Goal: Task Accomplishment & Management: Complete application form

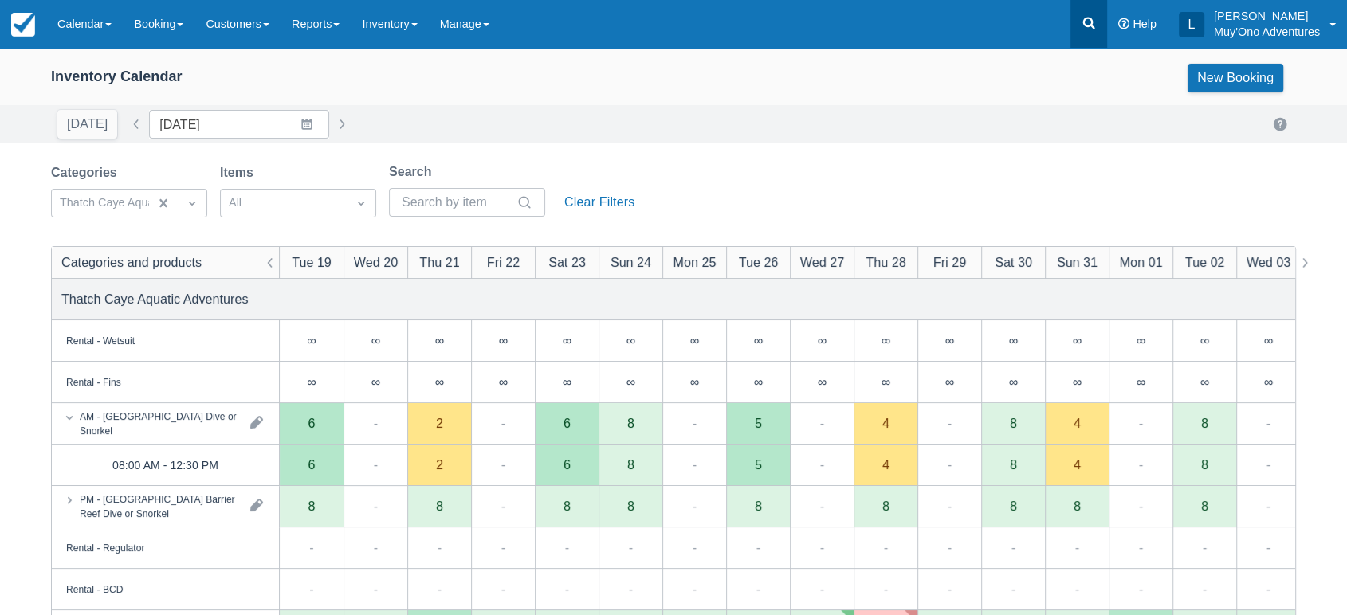
click at [1093, 36] on link at bounding box center [1088, 24] width 37 height 48
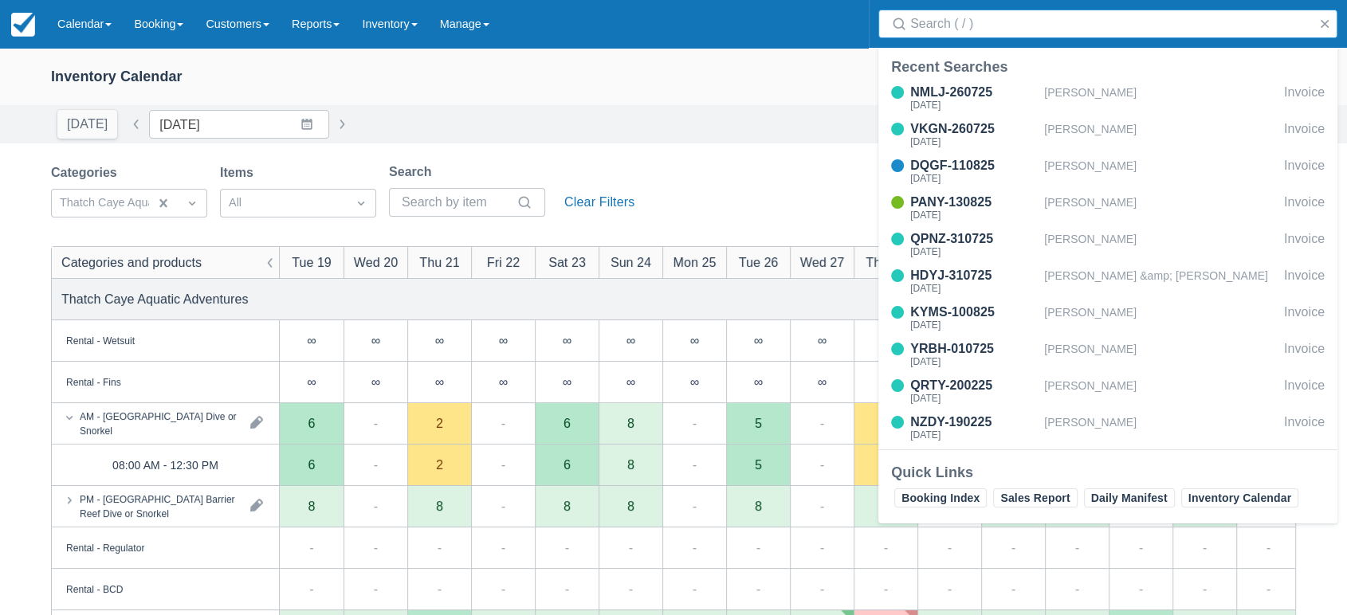
click at [1006, 25] on input "Search" at bounding box center [1111, 24] width 402 height 29
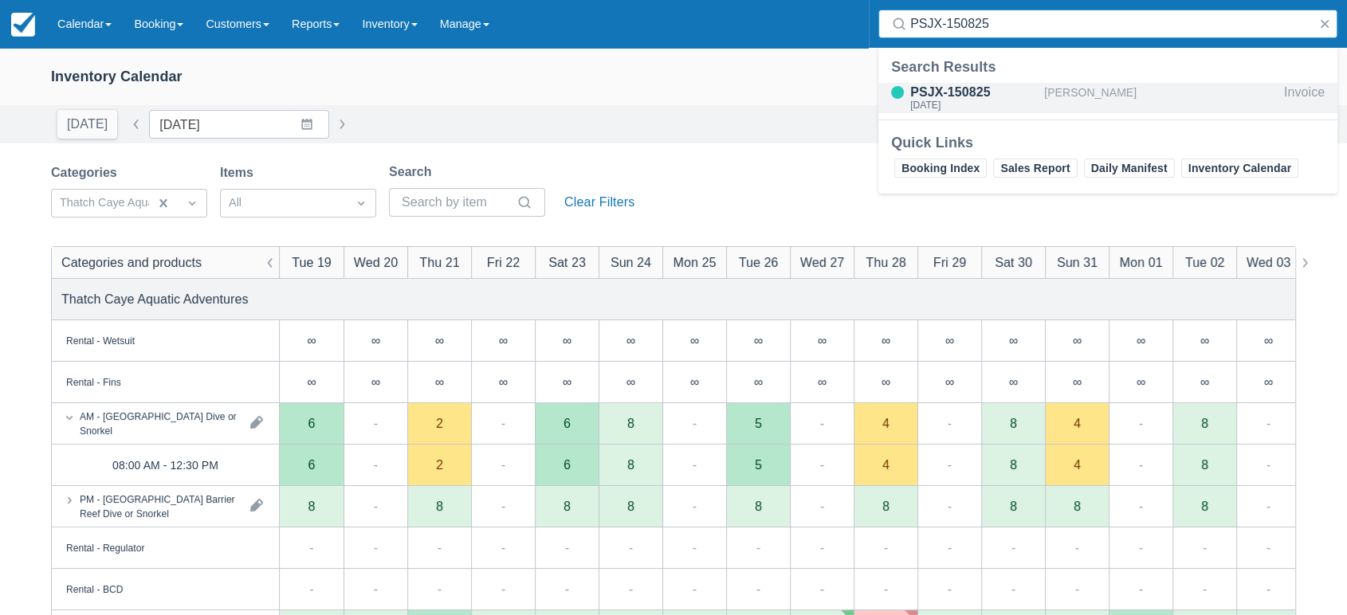
type input "PSJX-150825"
click at [979, 88] on div "PSJX-150825" at bounding box center [974, 92] width 128 height 19
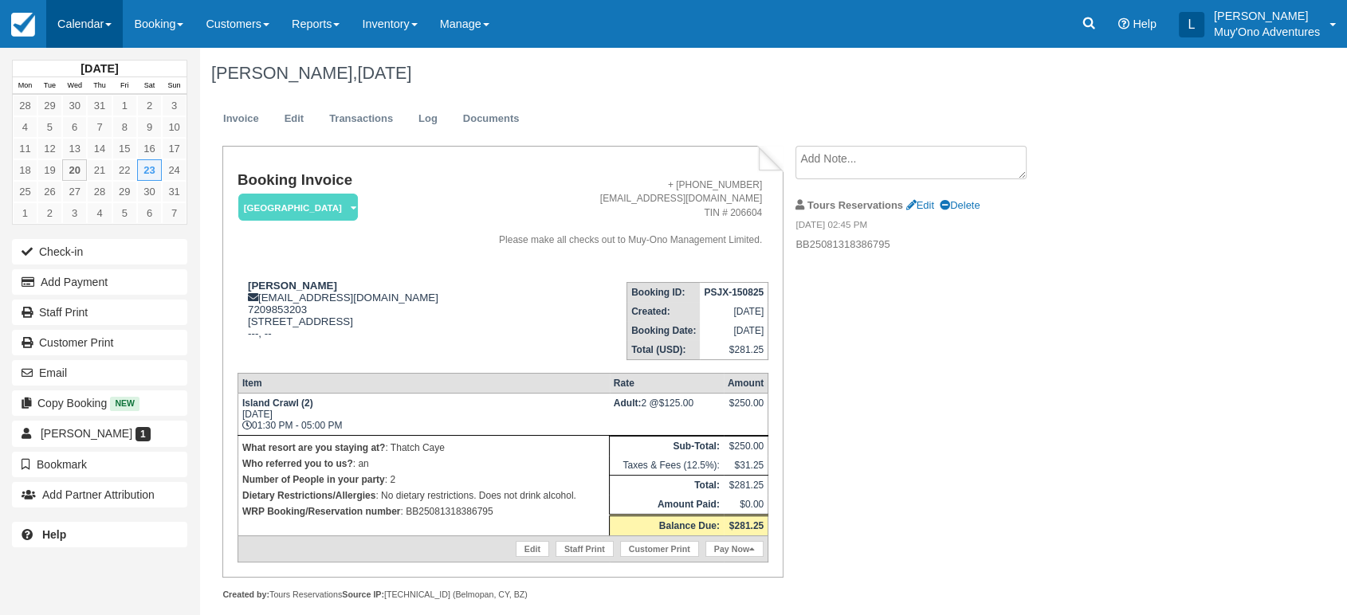
click at [115, 32] on link "Calendar" at bounding box center [84, 24] width 77 height 48
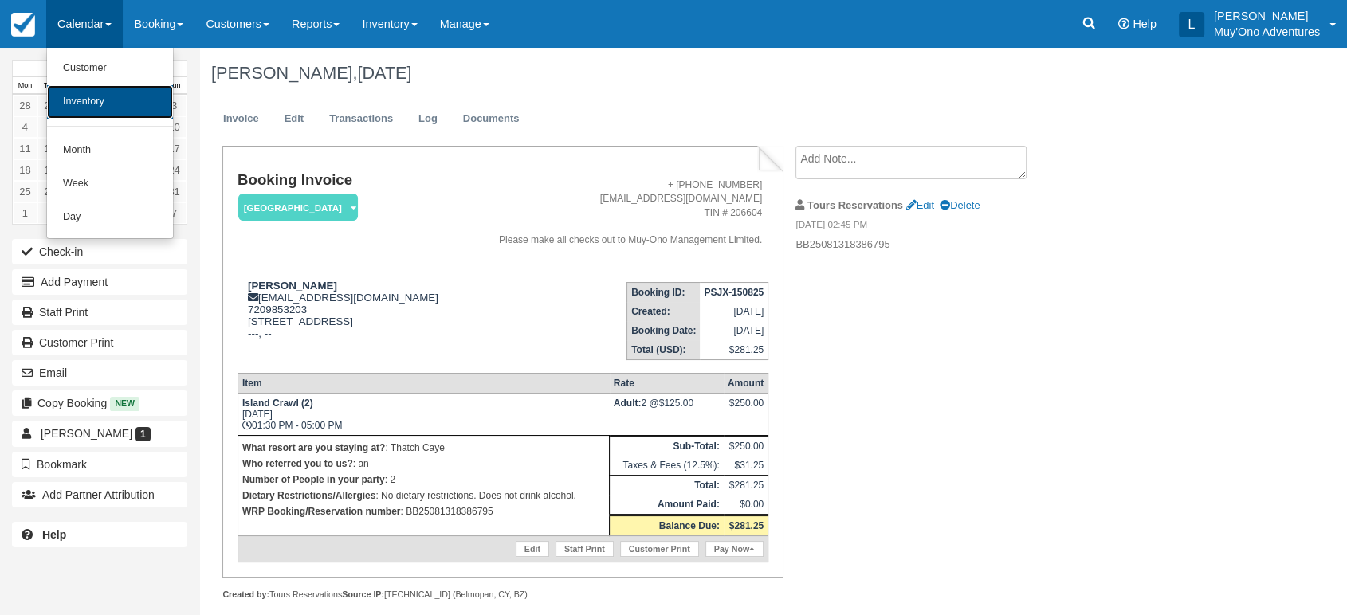
click at [111, 96] on link "Inventory" at bounding box center [110, 101] width 126 height 33
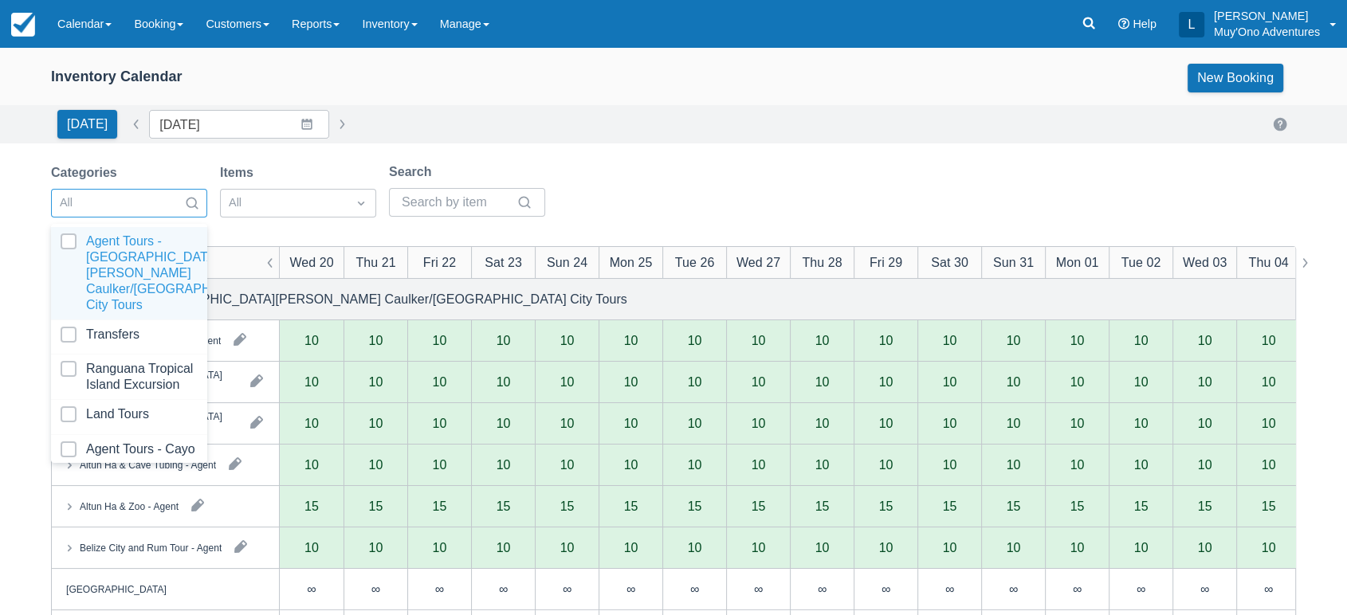
click at [169, 206] on div at bounding box center [115, 203] width 110 height 21
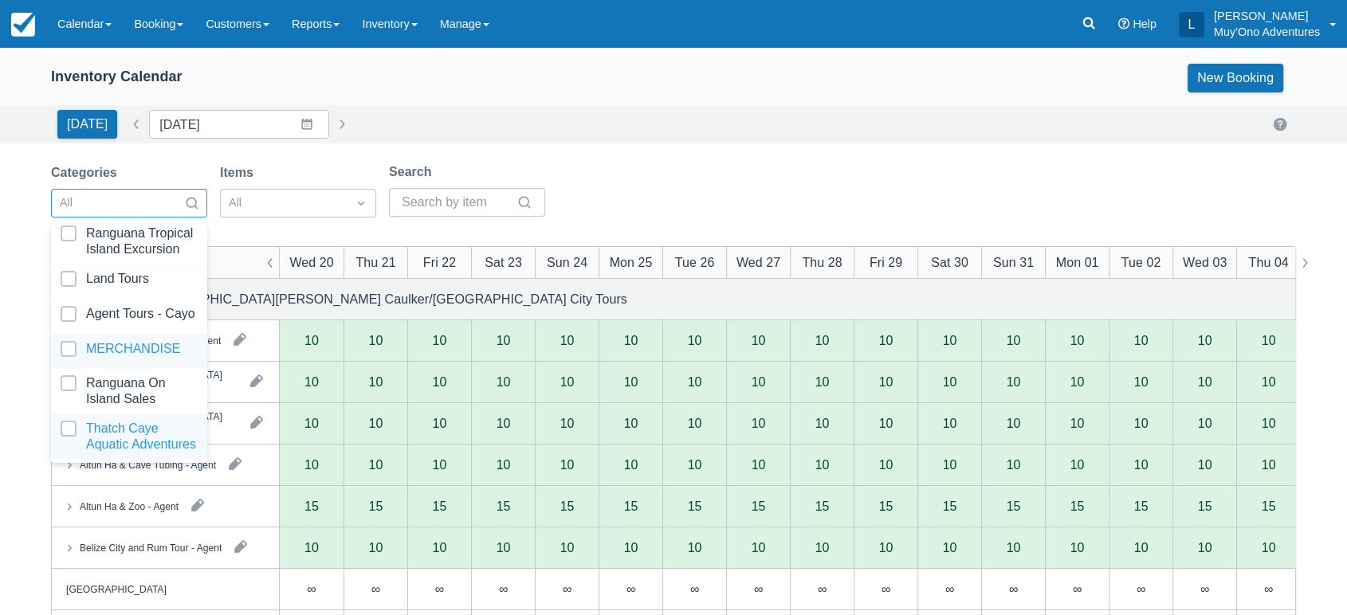
scroll to position [158, 0]
click at [106, 421] on div at bounding box center [129, 437] width 137 height 32
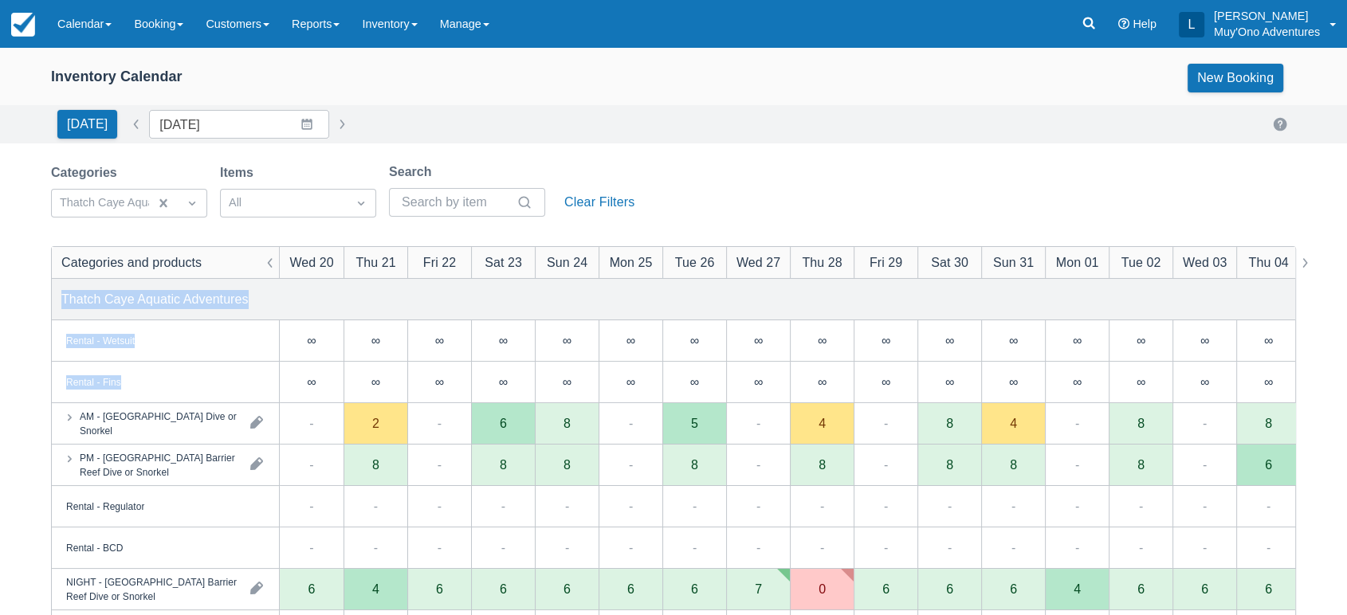
drag, startPoint x: 701, startPoint y: 209, endPoint x: 457, endPoint y: 408, distance: 315.5
click at [457, 408] on div "Categories Thatch Caye Aquatic Adventures Items All Search Clear Filters Catego…" at bounding box center [673, 569] width 1245 height 812
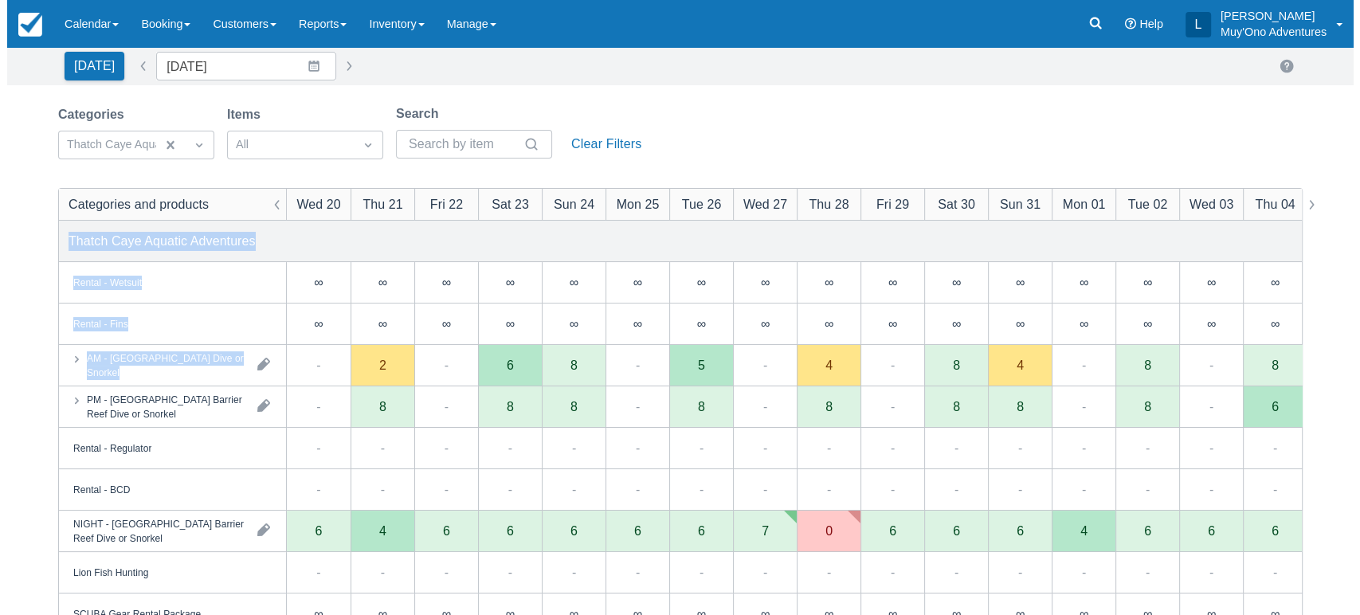
scroll to position [63, 0]
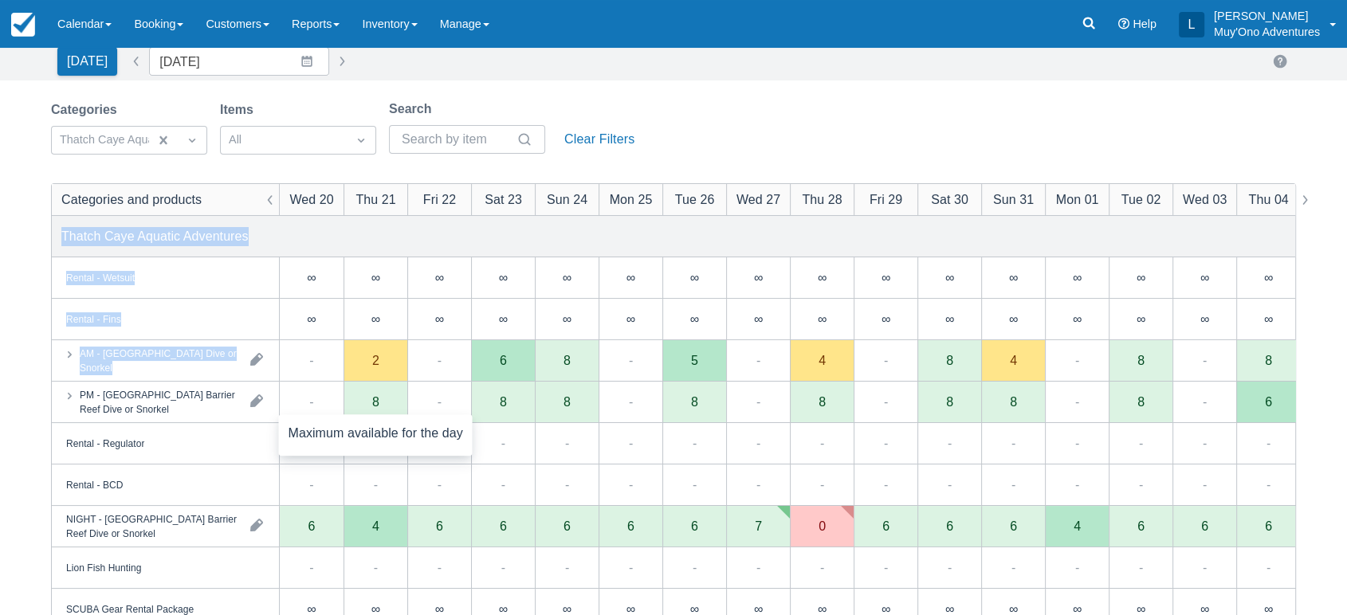
click at [397, 410] on div "8" at bounding box center [375, 402] width 64 height 41
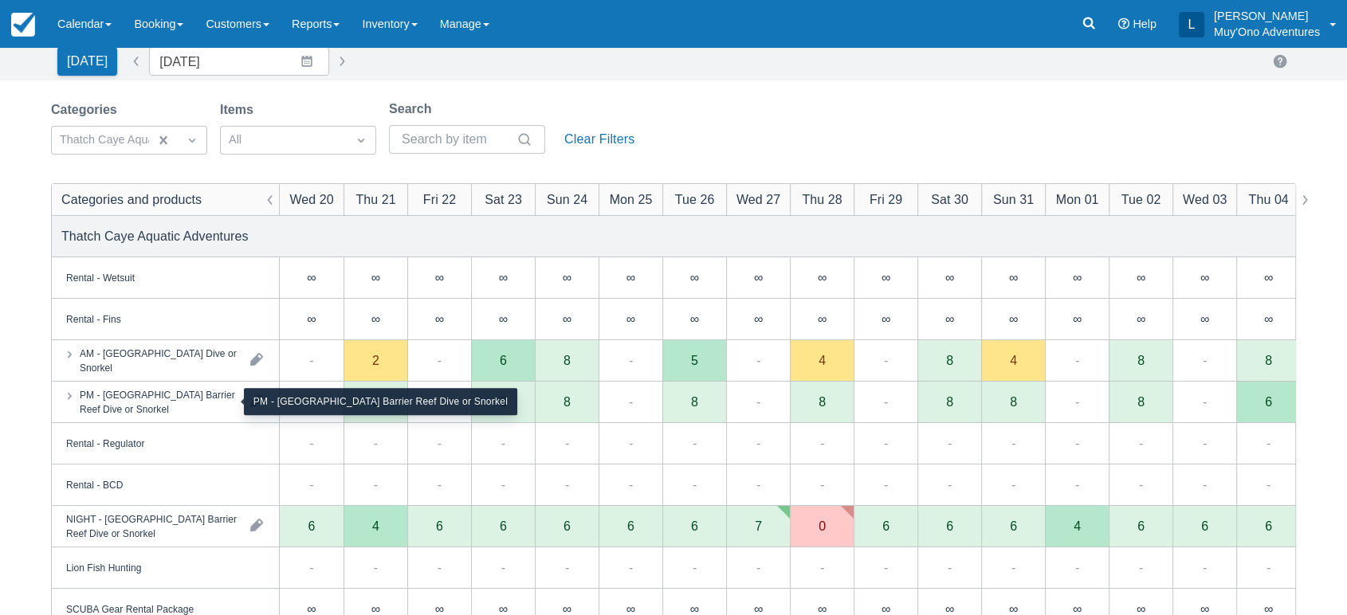
click at [225, 402] on div "PM - Belize Barrier Reef Dive or Snorkel" at bounding box center [159, 401] width 158 height 29
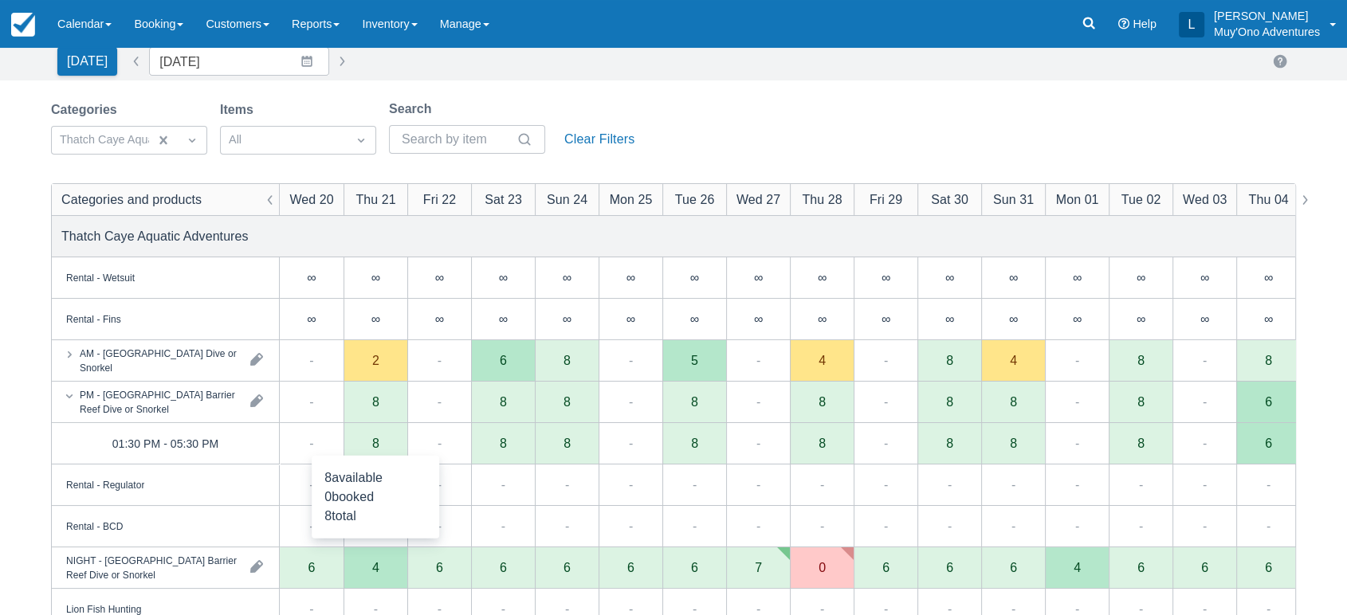
click at [386, 443] on div "8" at bounding box center [375, 443] width 64 height 41
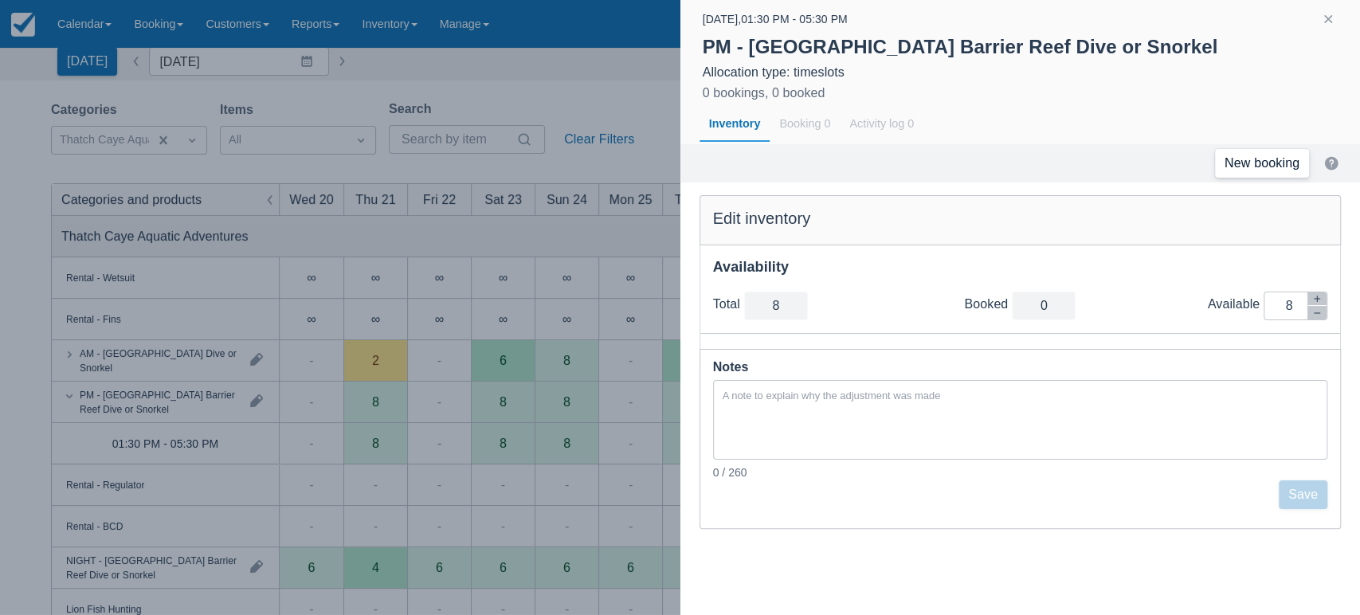
click at [1271, 167] on link "New booking" at bounding box center [1262, 163] width 94 height 29
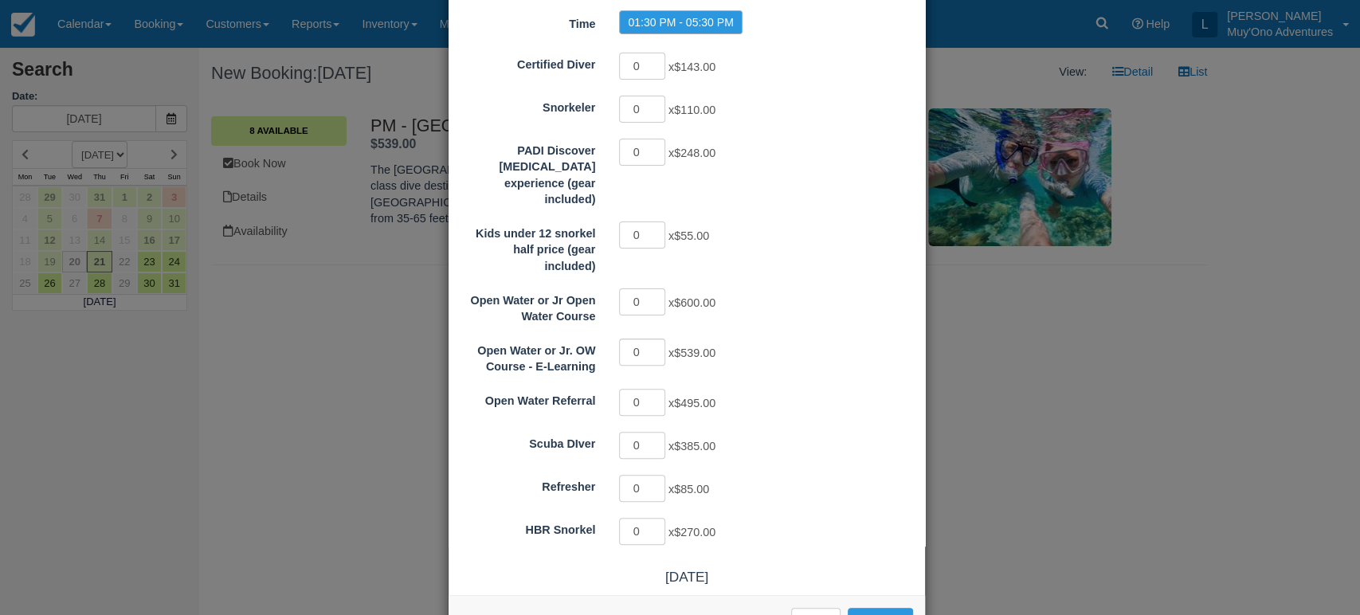
scroll to position [172, 0]
click at [651, 146] on input "1" at bounding box center [642, 150] width 46 height 27
type input "2"
click at [651, 146] on input "2" at bounding box center [642, 150] width 46 height 27
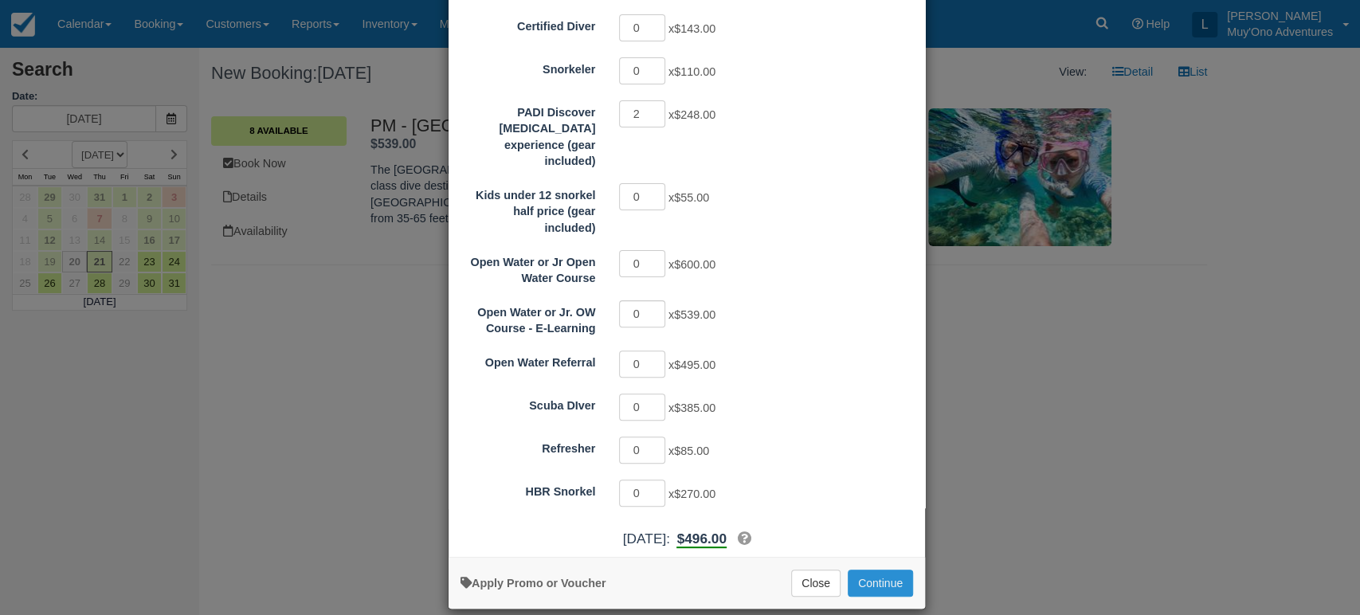
click at [881, 570] on button "Continue" at bounding box center [880, 583] width 65 height 27
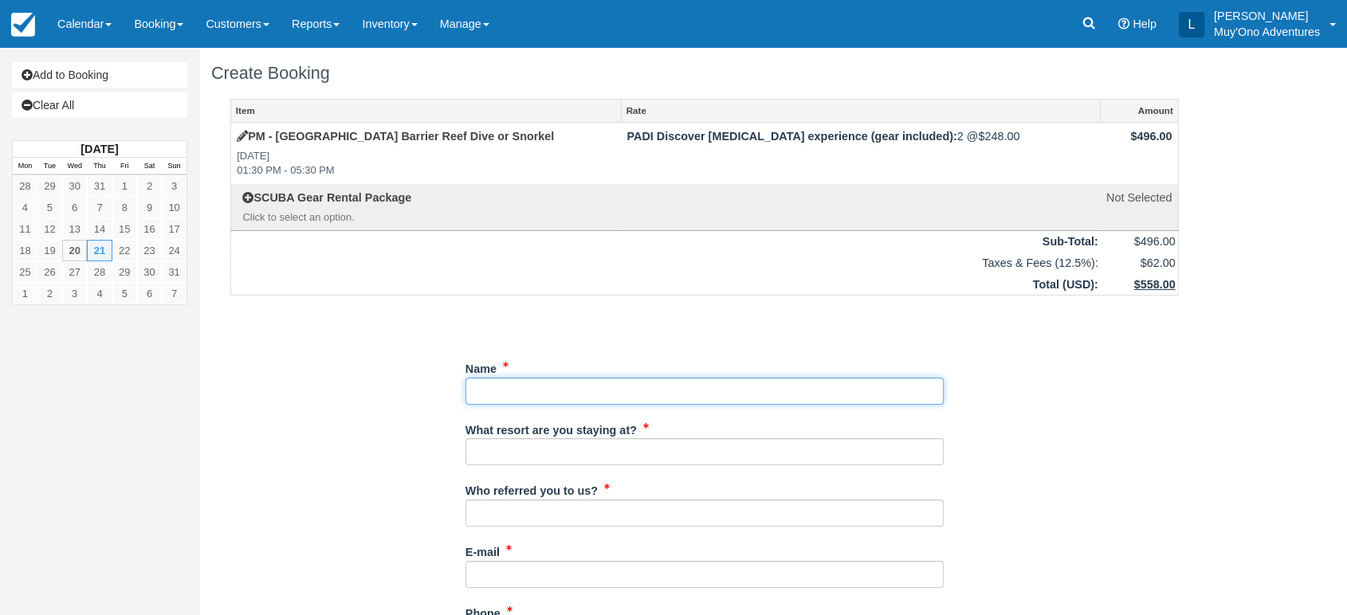
click at [503, 381] on input "Name" at bounding box center [704, 391] width 478 height 27
paste input "[PERSON_NAME]"
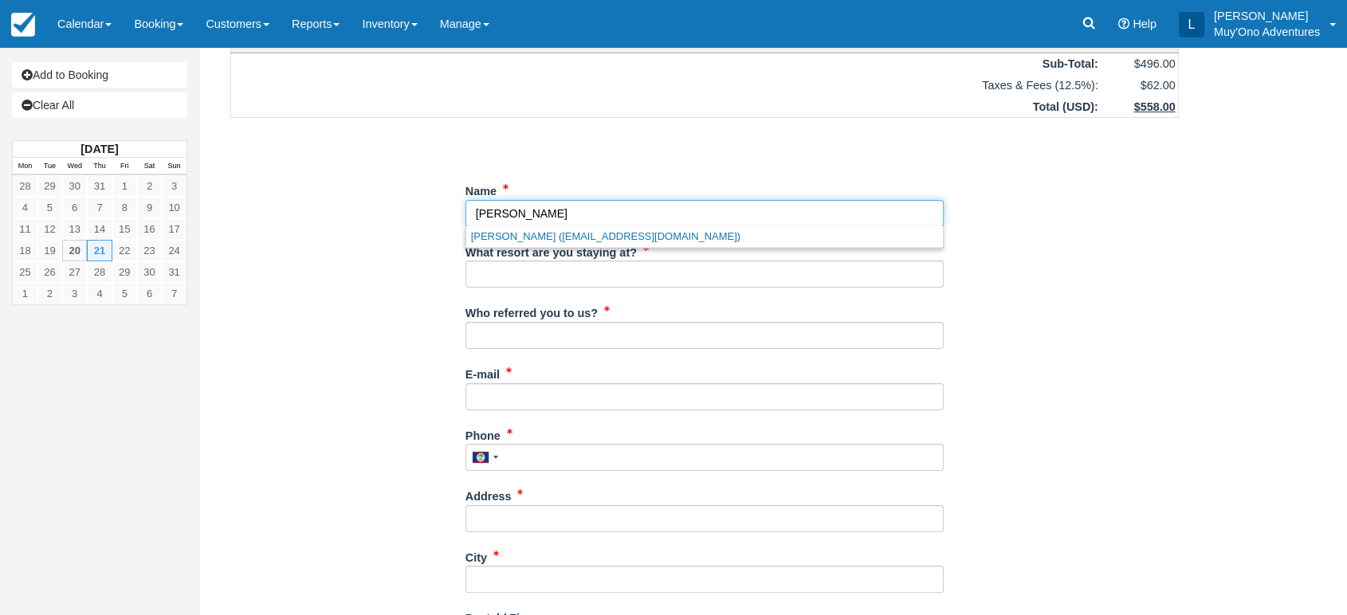
scroll to position [179, 0]
type input "[PERSON_NAME]"
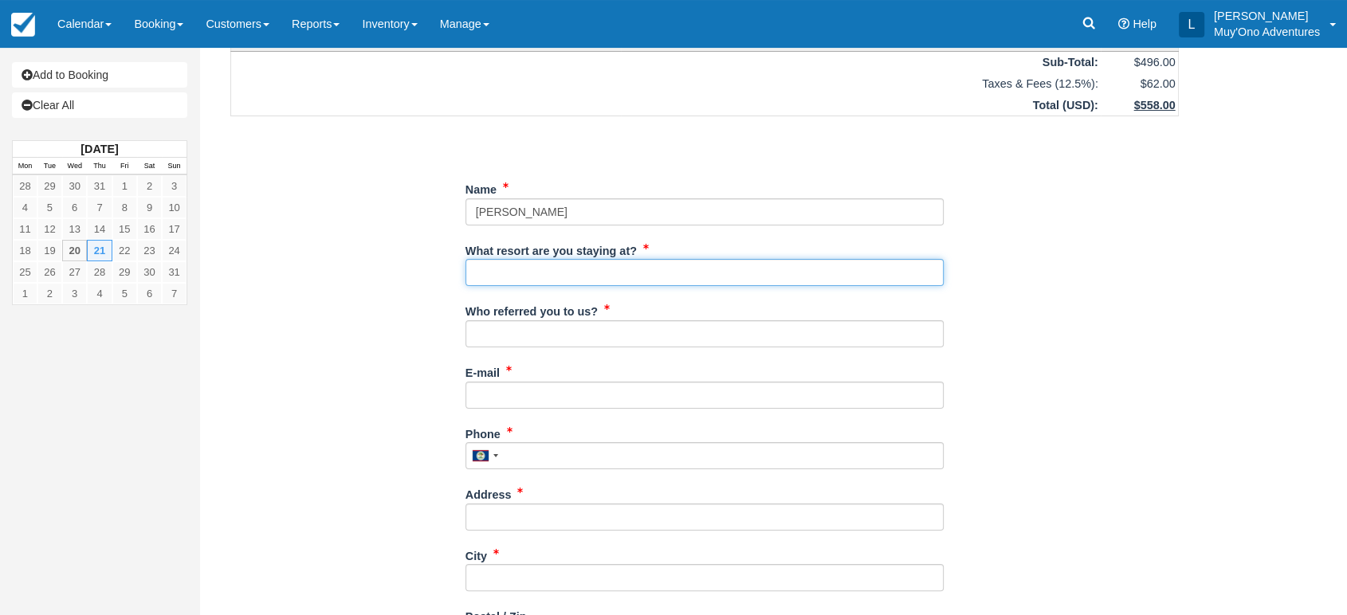
click at [546, 278] on input "What resort are you staying at?" at bounding box center [704, 272] width 478 height 27
type input "Thatch Caye"
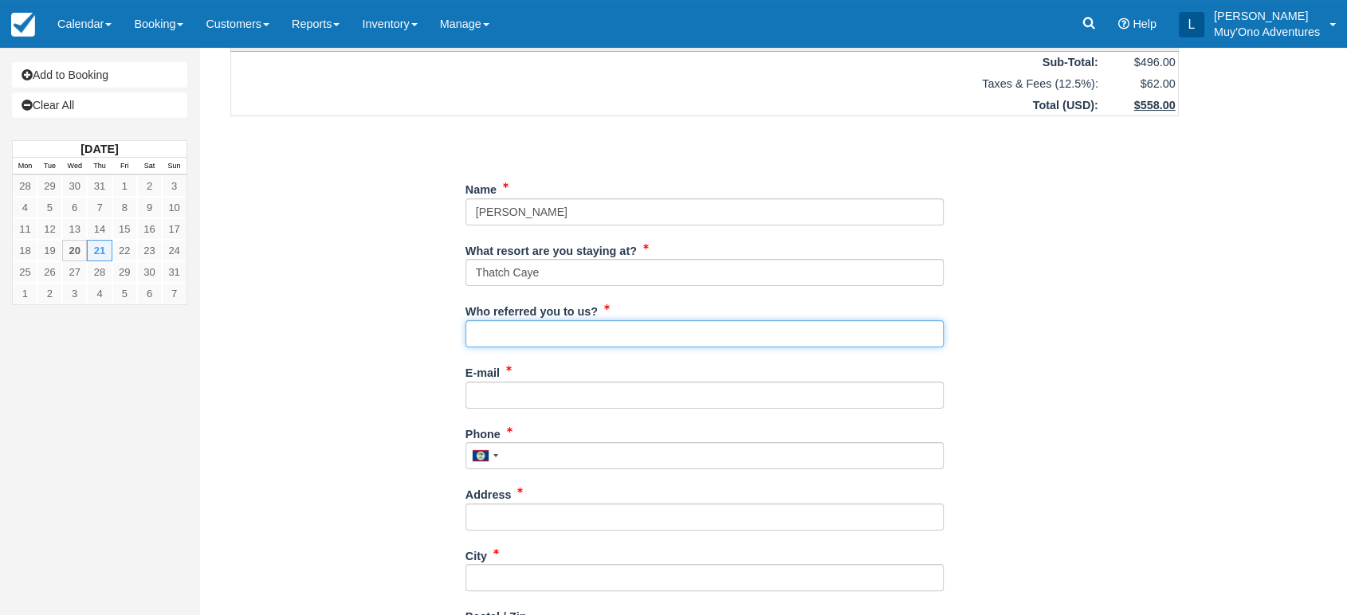
click at [505, 340] on input "Who referred you to us?" at bounding box center [704, 333] width 478 height 27
type input "[PERSON_NAME]"
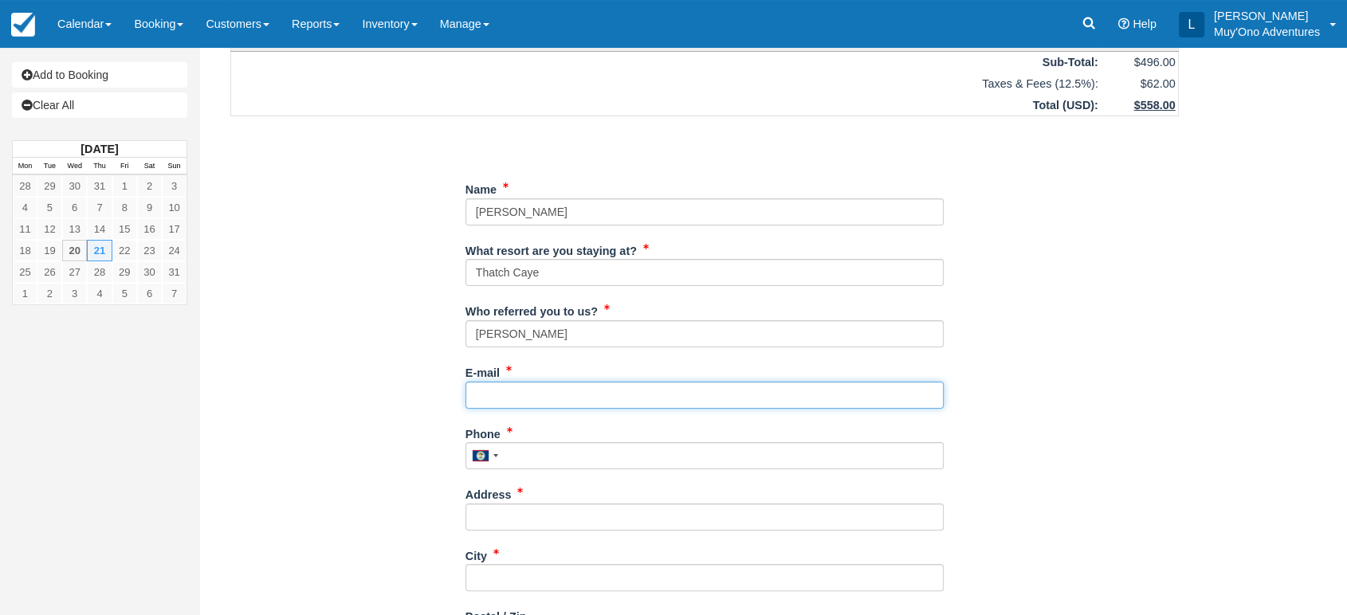
click at [493, 396] on input "E-mail" at bounding box center [704, 395] width 478 height 27
paste input "[EMAIL_ADDRESS][DOMAIN_NAME]"
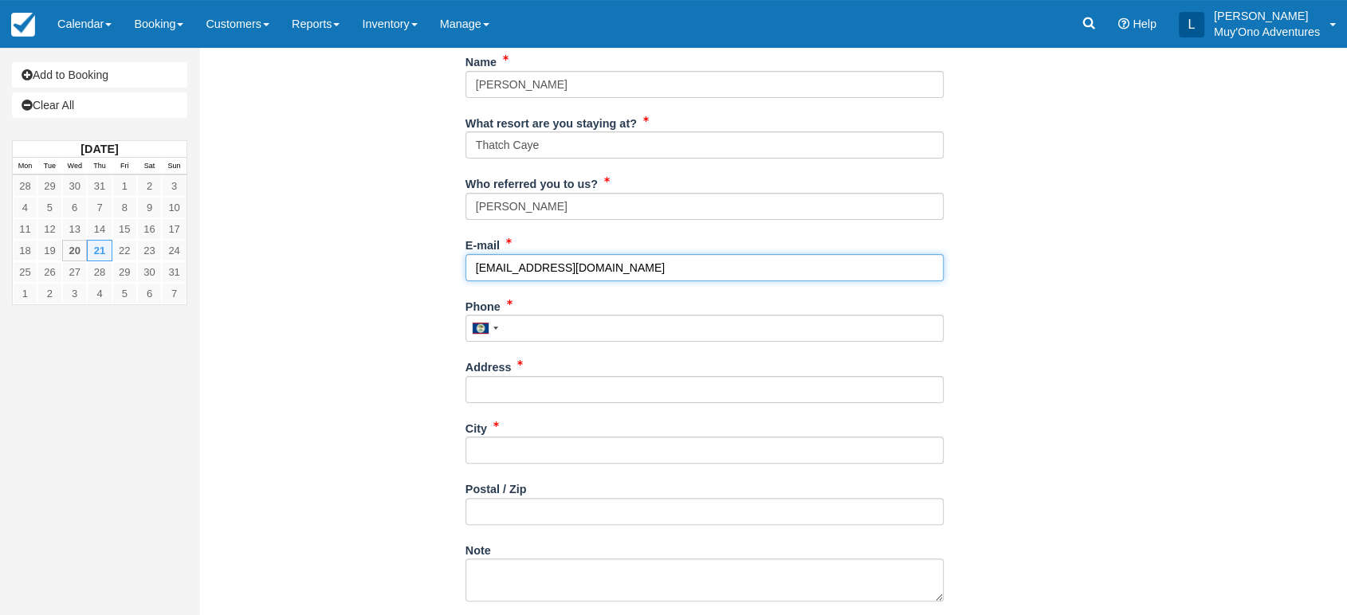
scroll to position [308, 0]
type input "[EMAIL_ADDRESS][DOMAIN_NAME]"
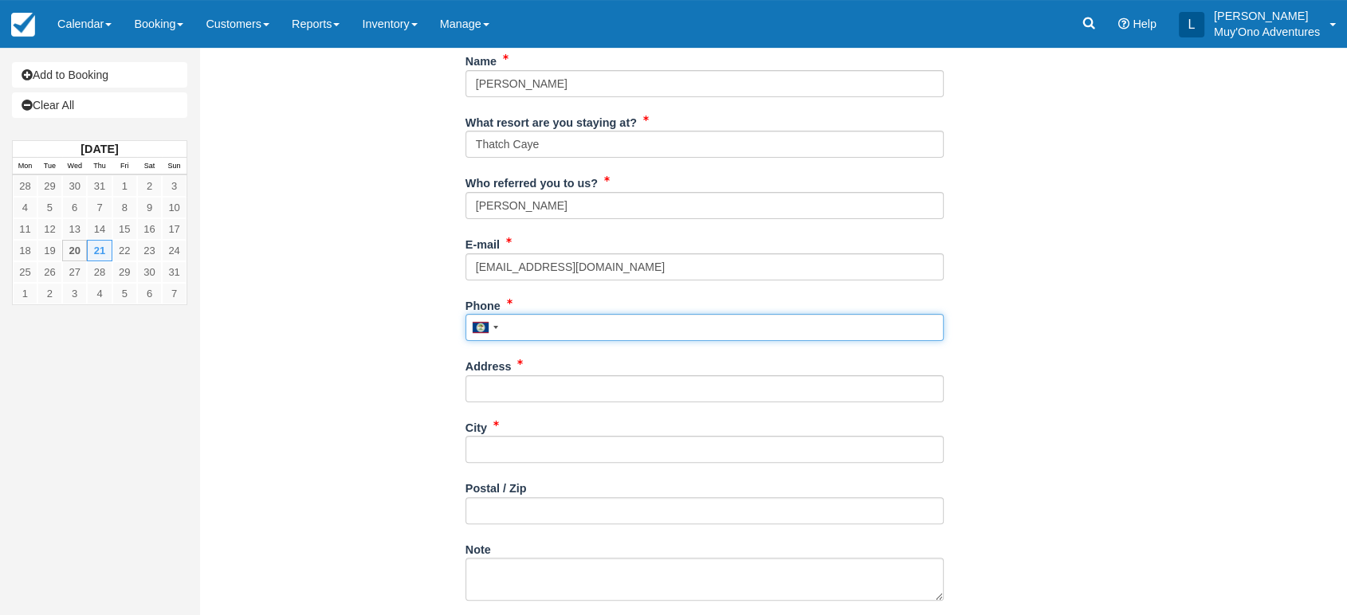
click at [506, 324] on input "Phone" at bounding box center [704, 327] width 478 height 27
paste input "+1 2602738802"
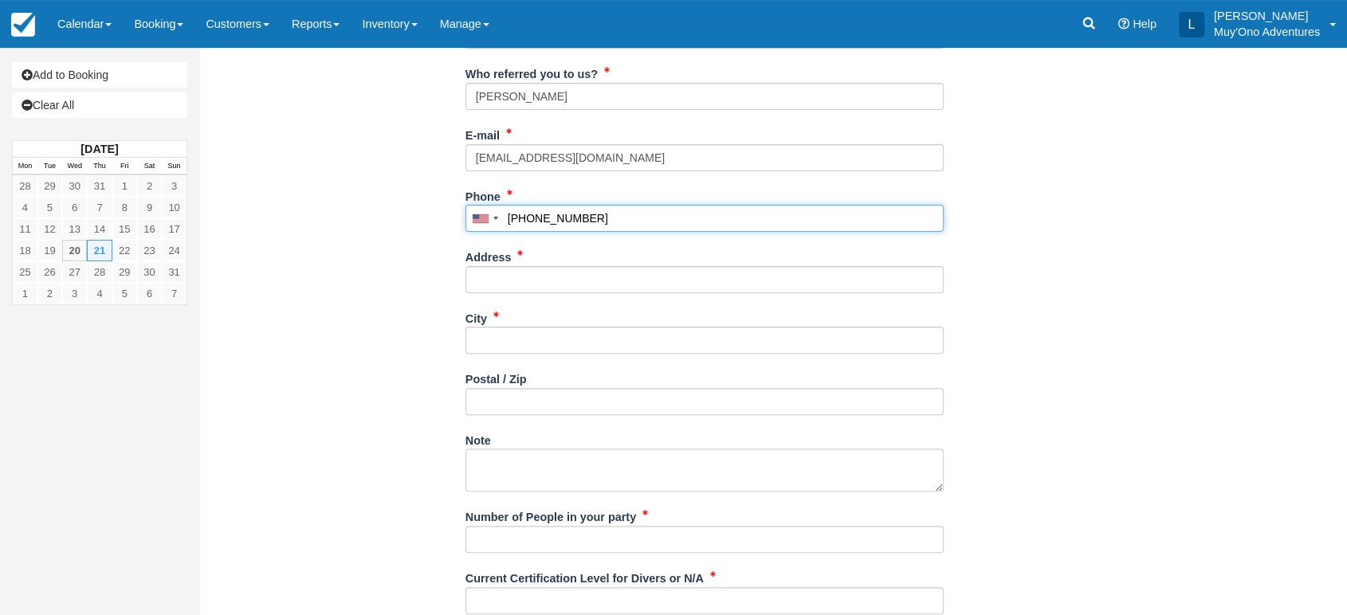
scroll to position [422, 0]
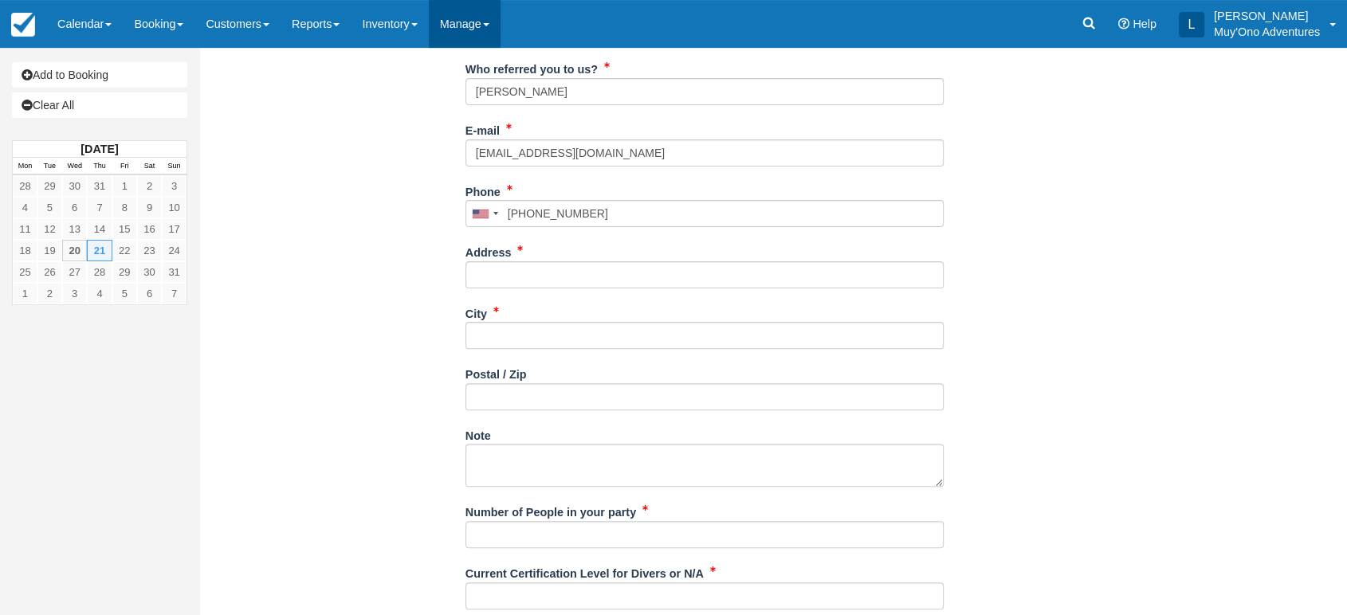
type input "(260) 273-8802"
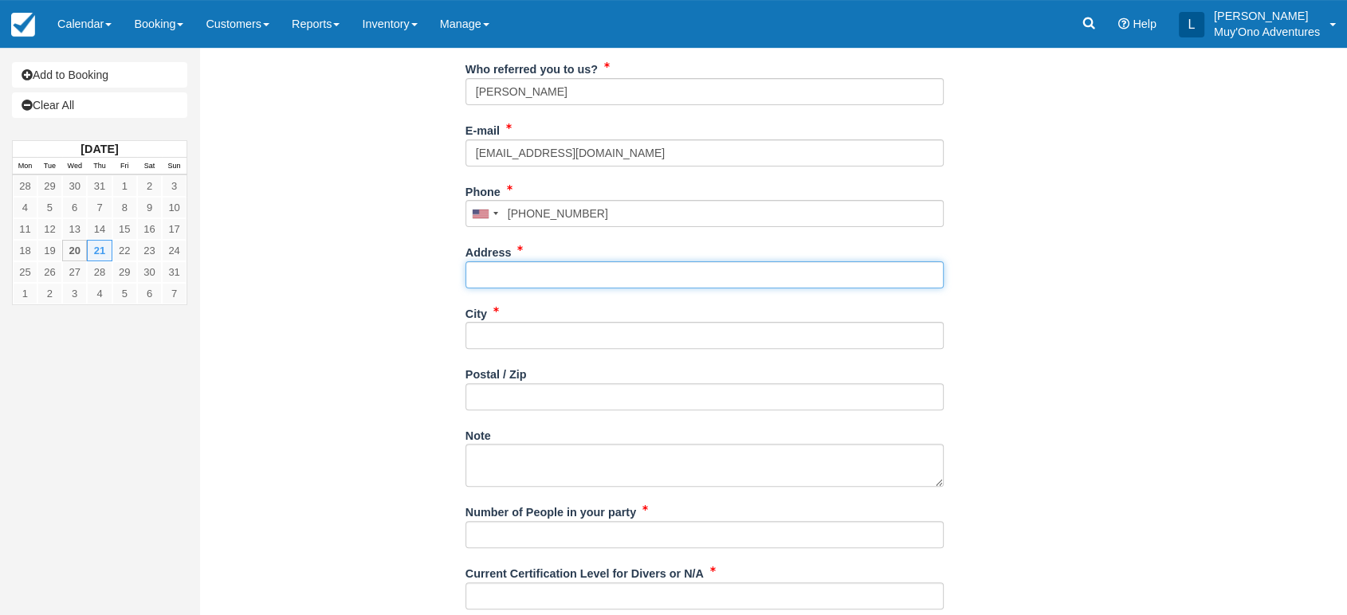
click at [524, 277] on input "Address" at bounding box center [704, 274] width 478 height 27
paste input "16151 Old Forest Point, Apt 302"
type input "16151 Old Forest Point, Apt 302"
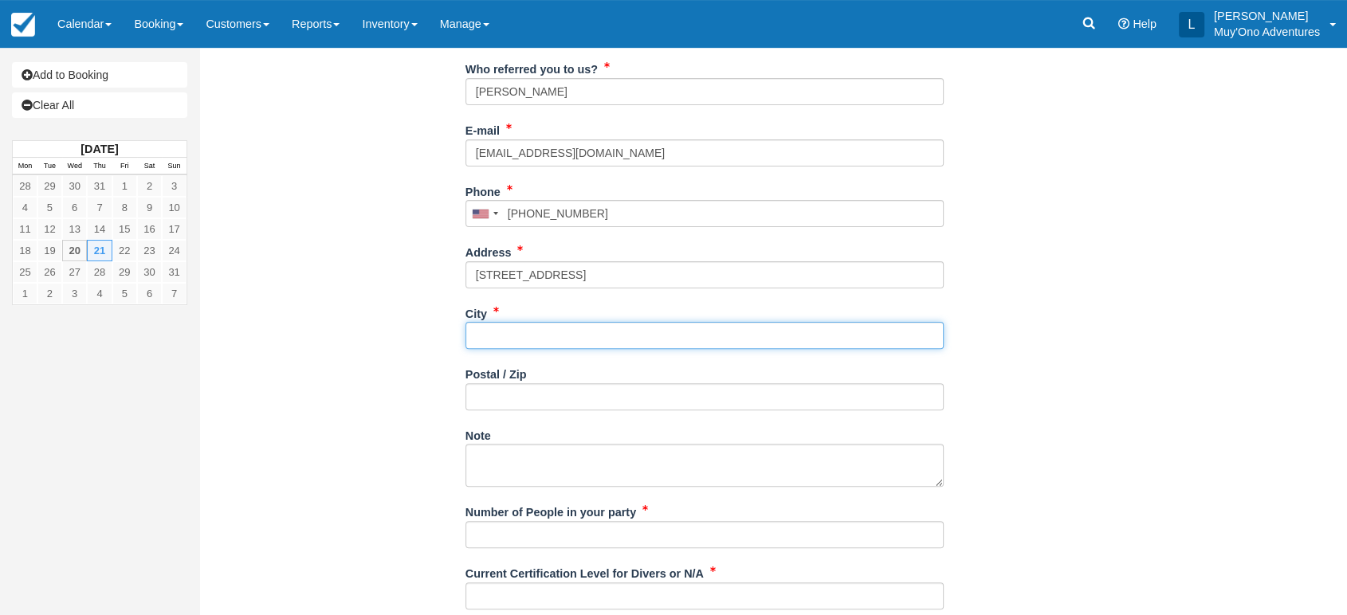
click at [563, 337] on input "City" at bounding box center [704, 335] width 478 height 27
paste input "Monument CO 80132 United States"
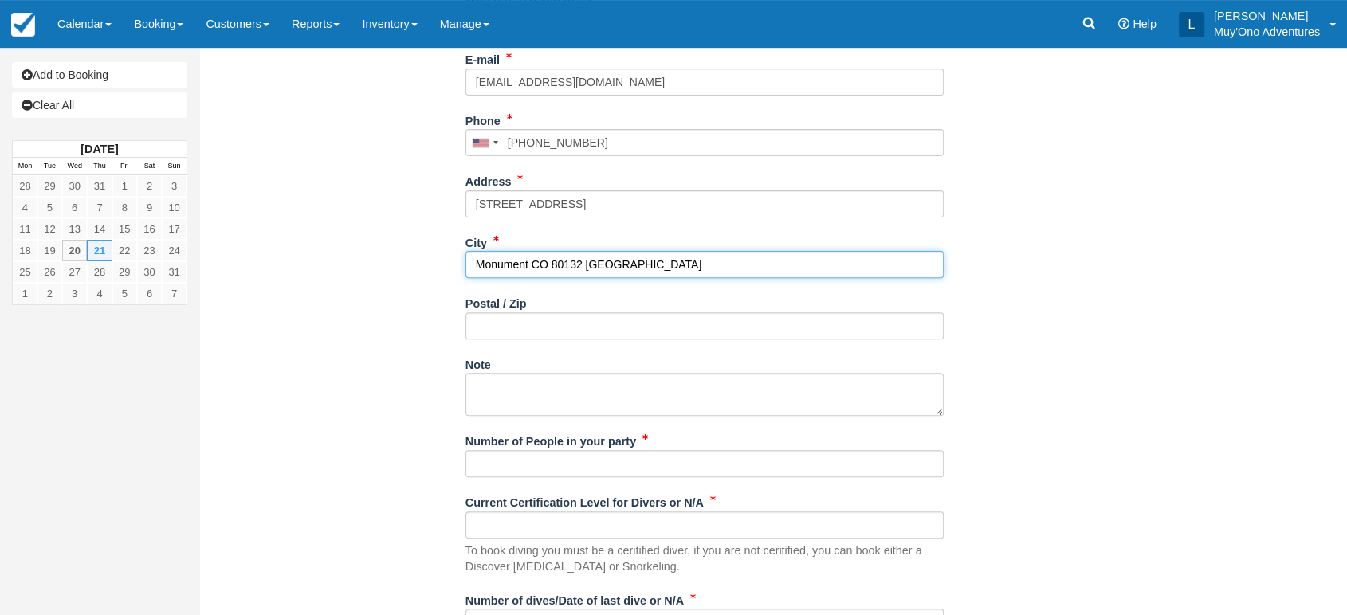
scroll to position [496, 0]
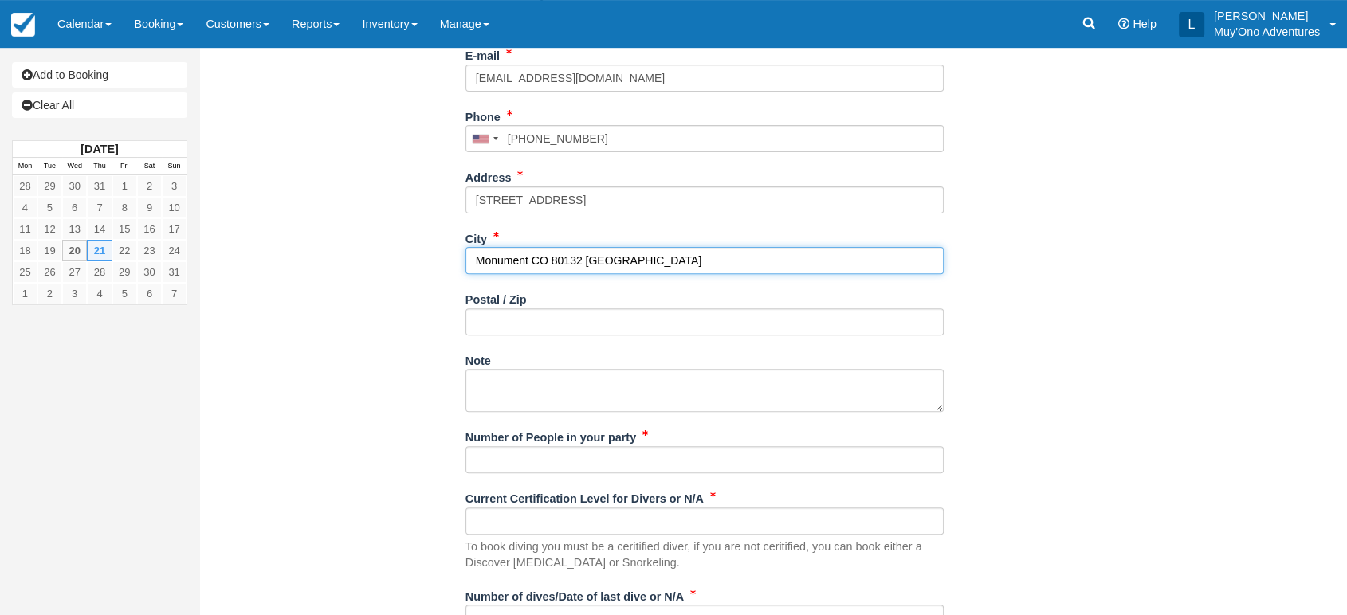
click at [567, 255] on input "Monument CO 80132 United States" at bounding box center [704, 260] width 478 height 27
type input "Monument CO 80132 United States"
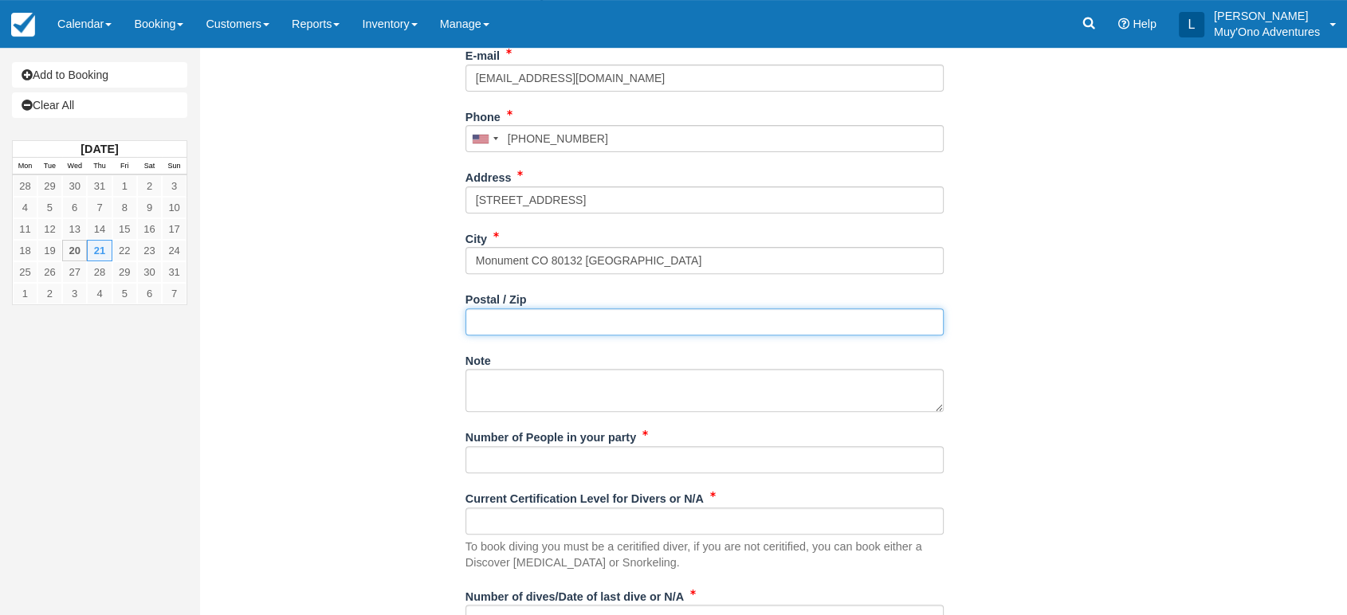
click at [523, 320] on input "Postal / Zip" at bounding box center [704, 321] width 478 height 27
paste input "80132"
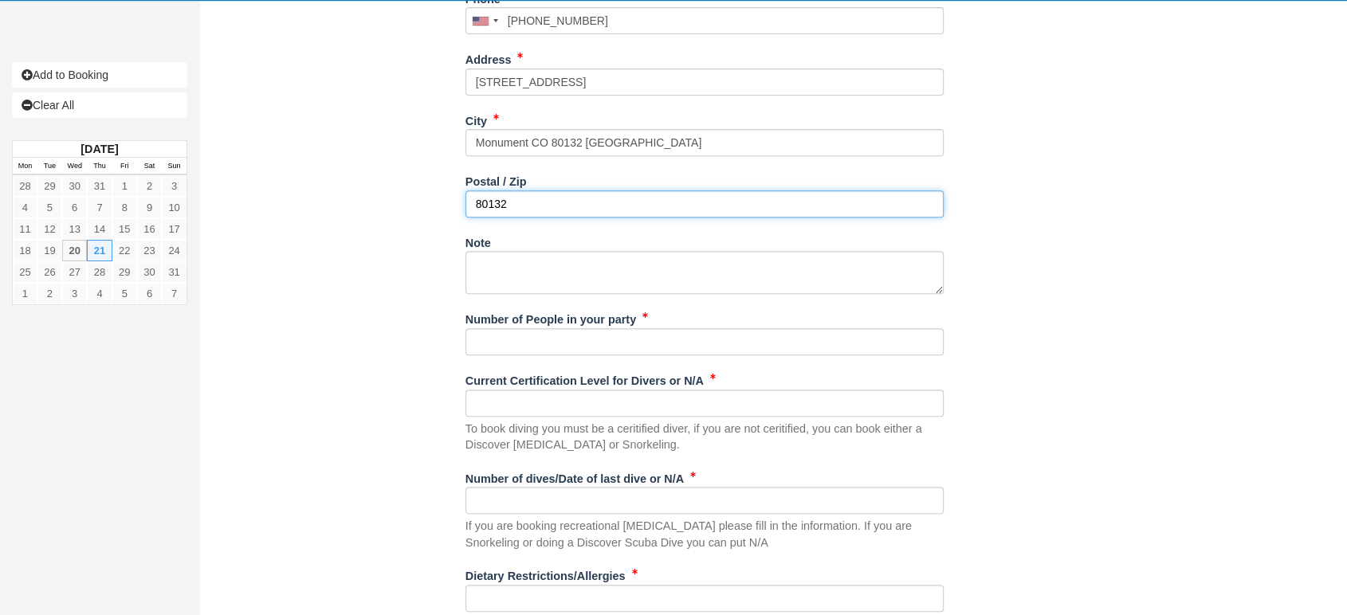
scroll to position [617, 0]
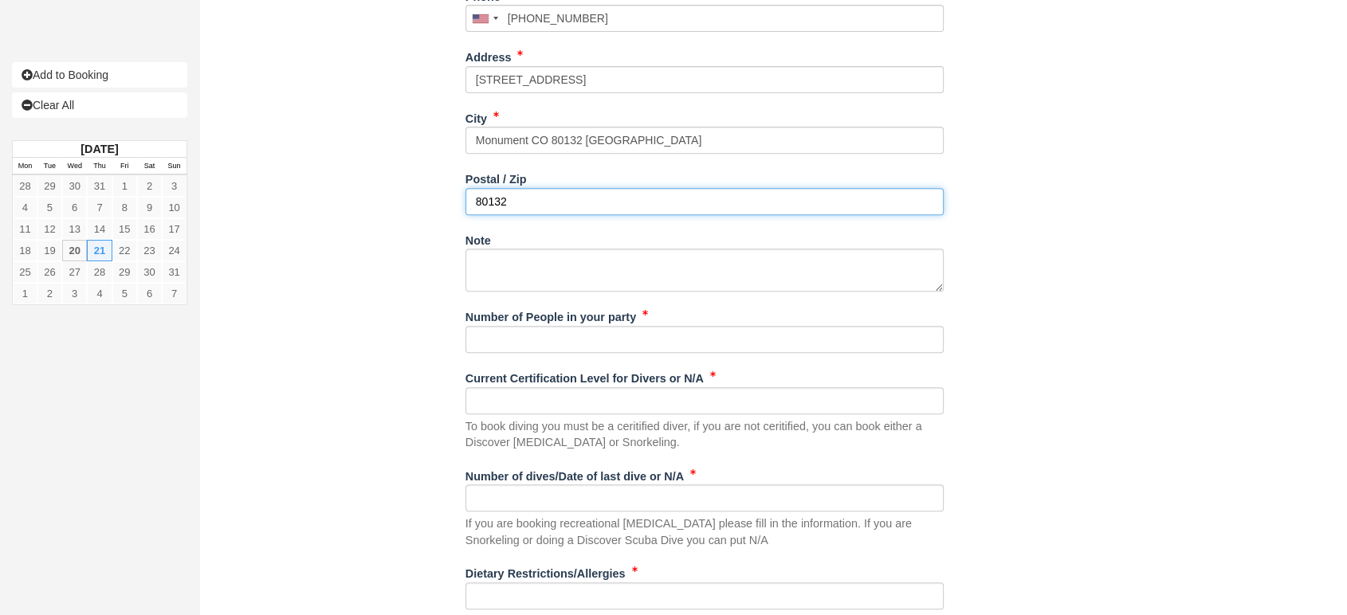
type input "80132"
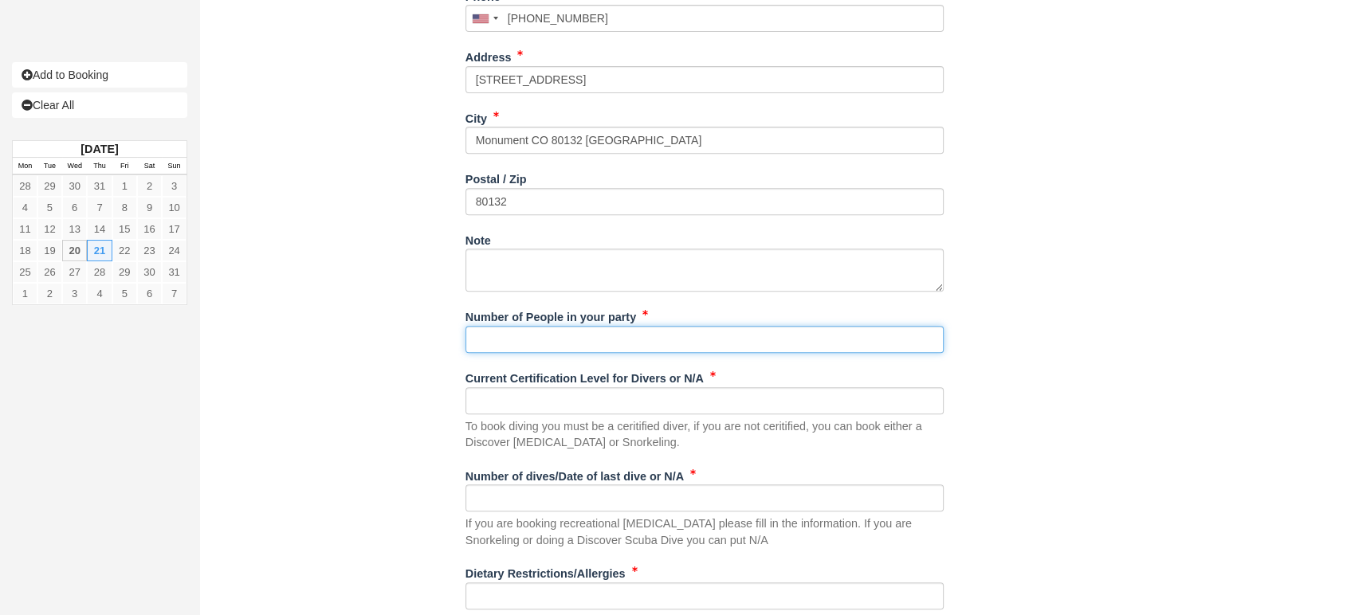
click at [523, 333] on input "Number of People in your party" at bounding box center [704, 339] width 478 height 27
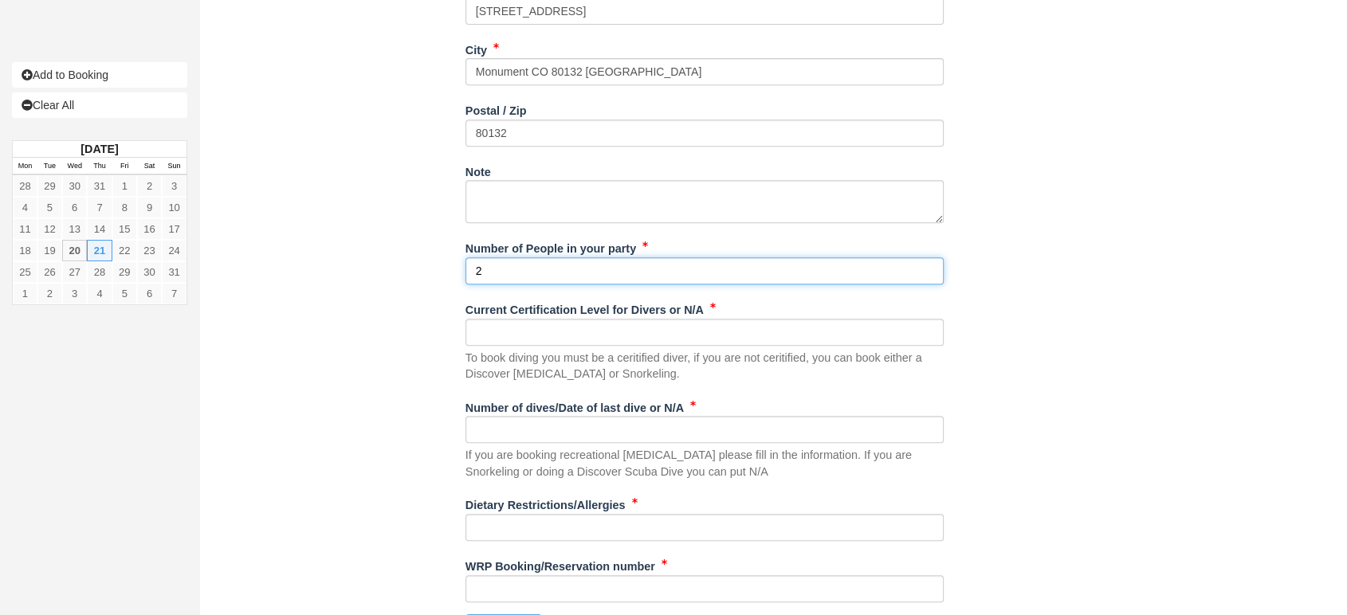
scroll to position [690, 0]
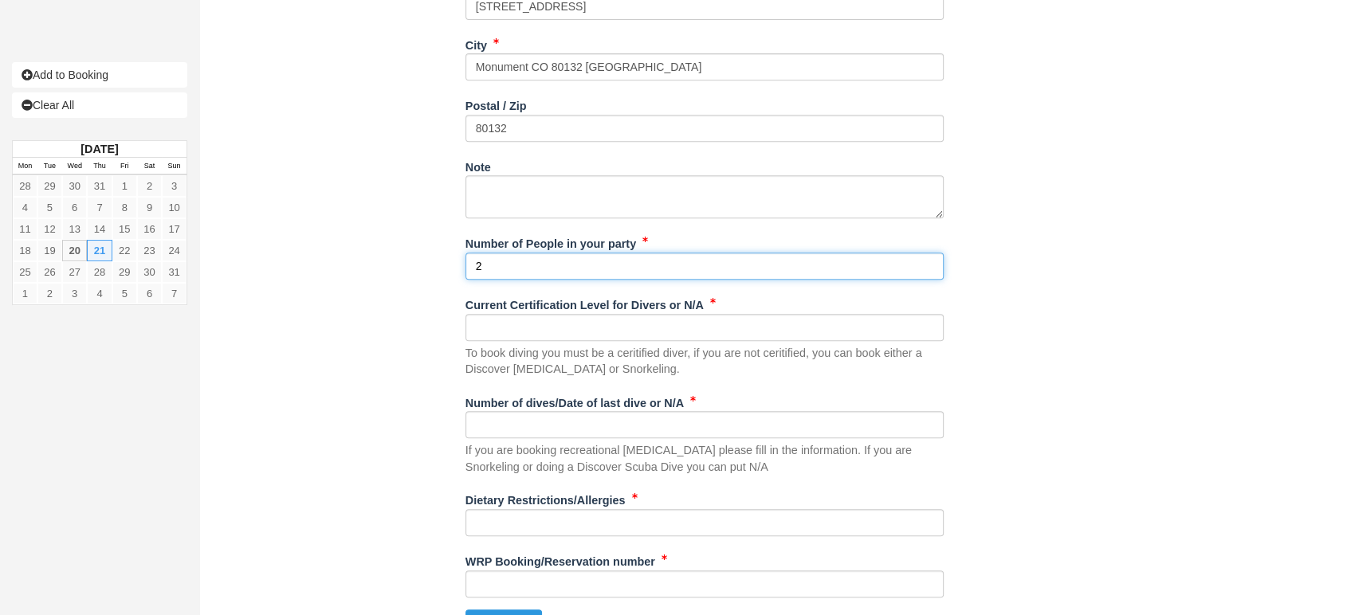
type input "2"
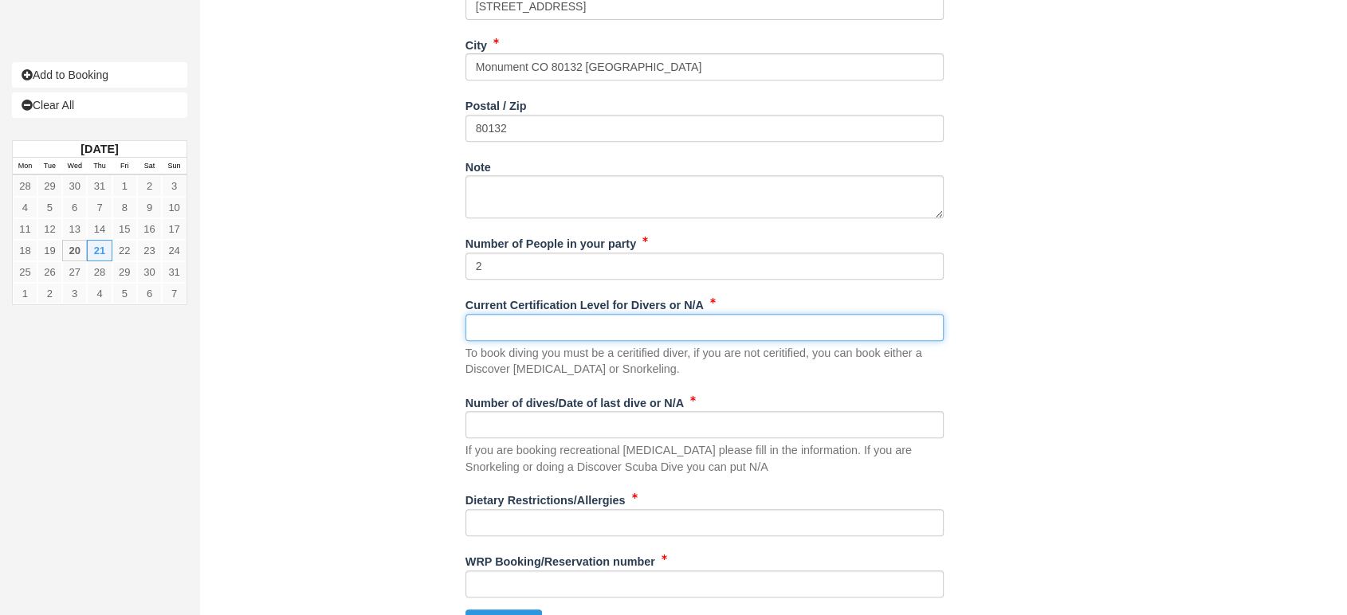
click at [520, 332] on input "Current Certification Level for Divers or N/A" at bounding box center [704, 327] width 478 height 27
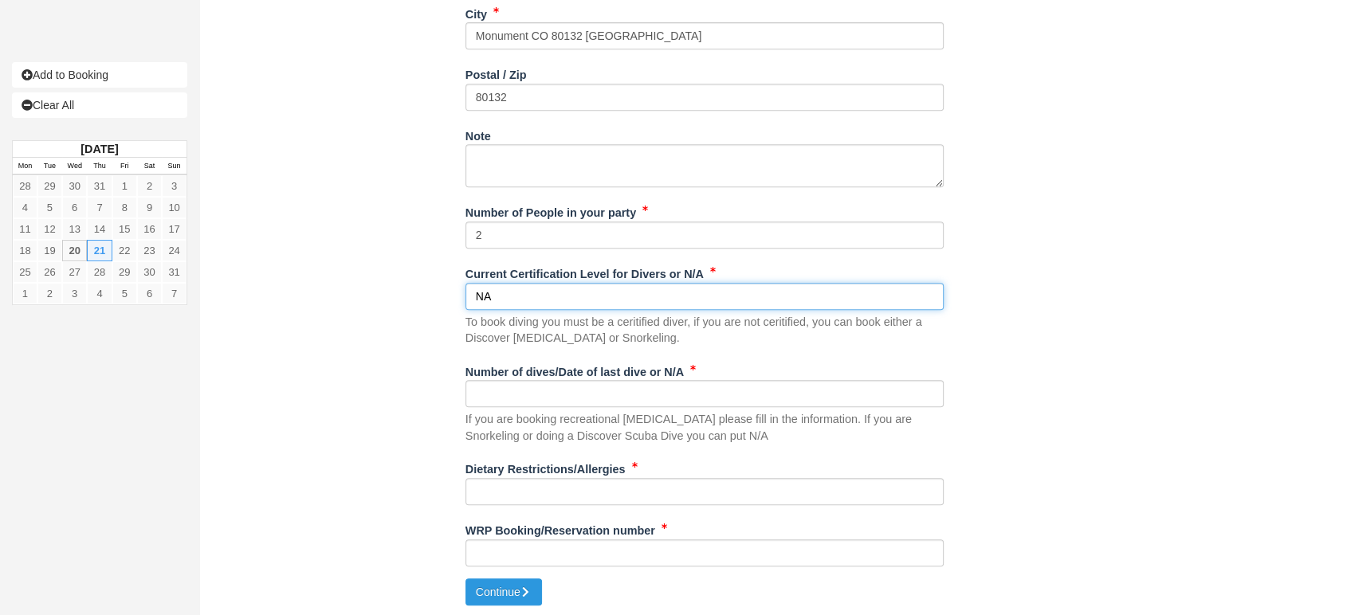
type input "NA"
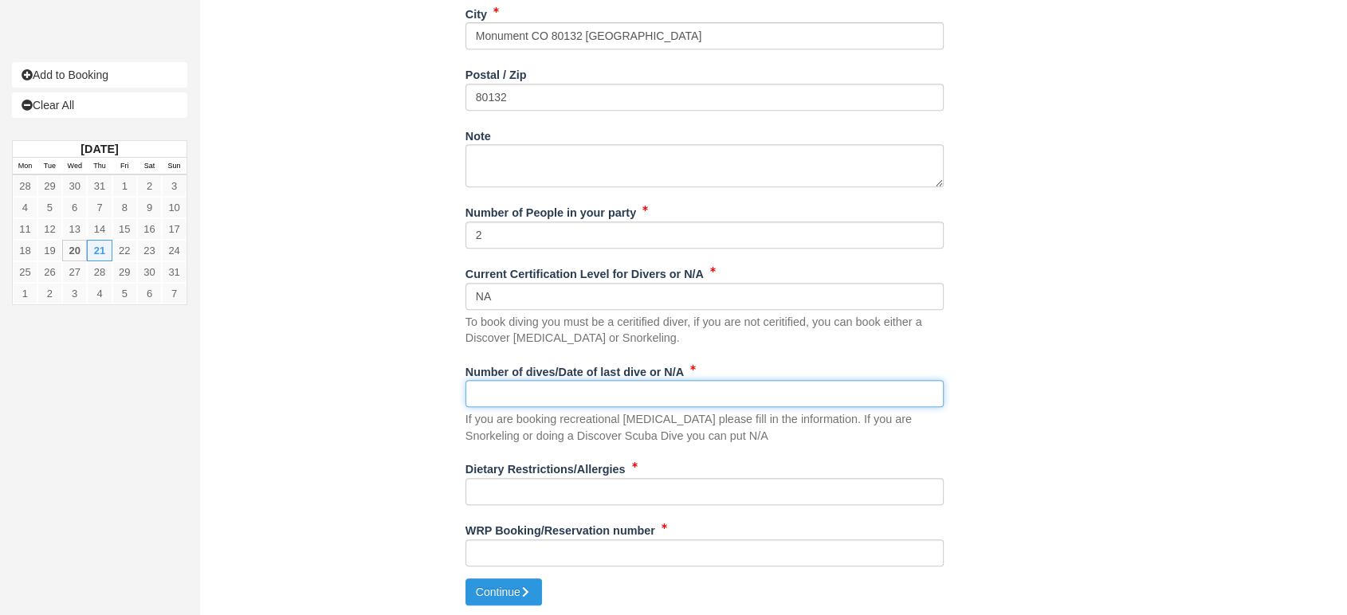
click at [491, 382] on input "Number of dives/Date of last dive or N/A" at bounding box center [704, 393] width 478 height 27
type input "NA"
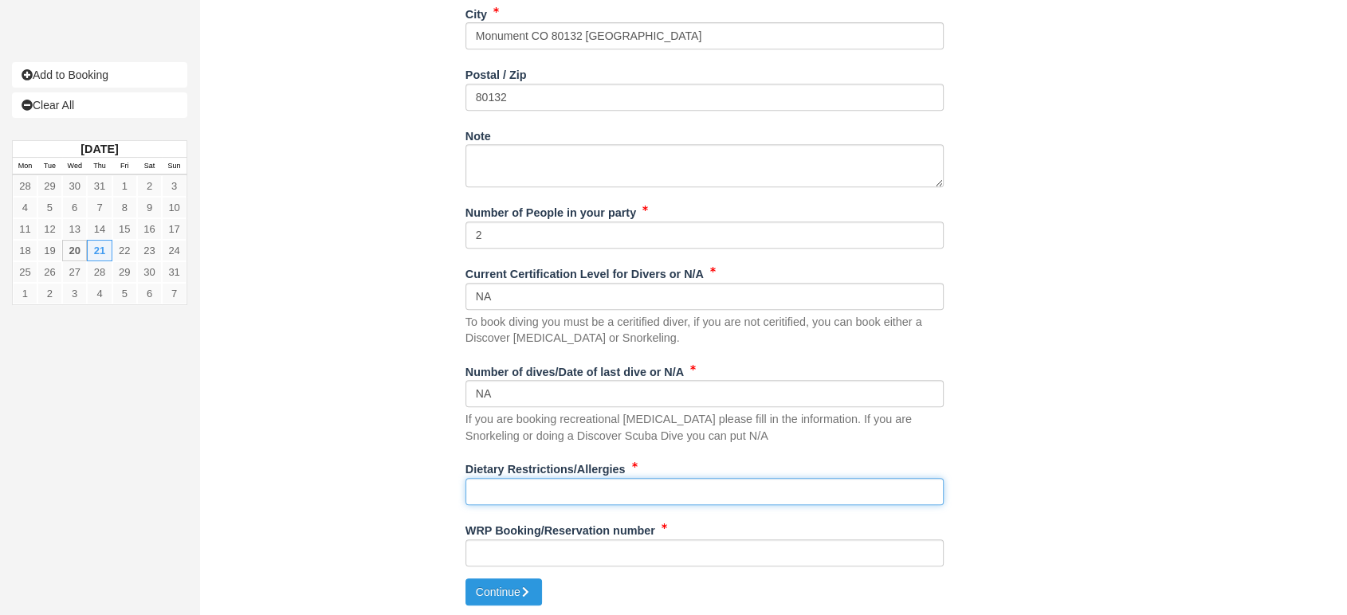
click at [529, 492] on input "Dietary Restrictions/Allergies" at bounding box center [704, 491] width 478 height 27
type input "NA"
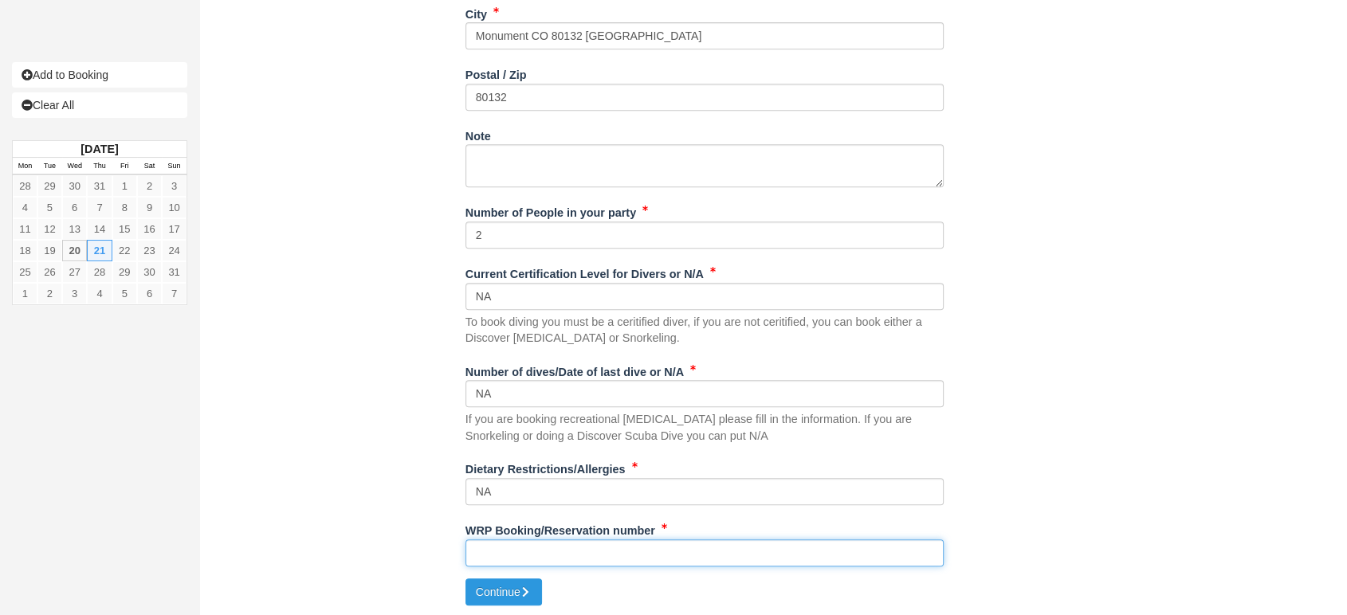
click at [488, 555] on input "WRP Booking/Reservation number" at bounding box center [704, 553] width 478 height 27
paste input "80132"
type input "8"
click at [491, 545] on input "WRP Booking/Reservation number" at bounding box center [704, 553] width 478 height 27
paste input "Reservation BB25040817093150"
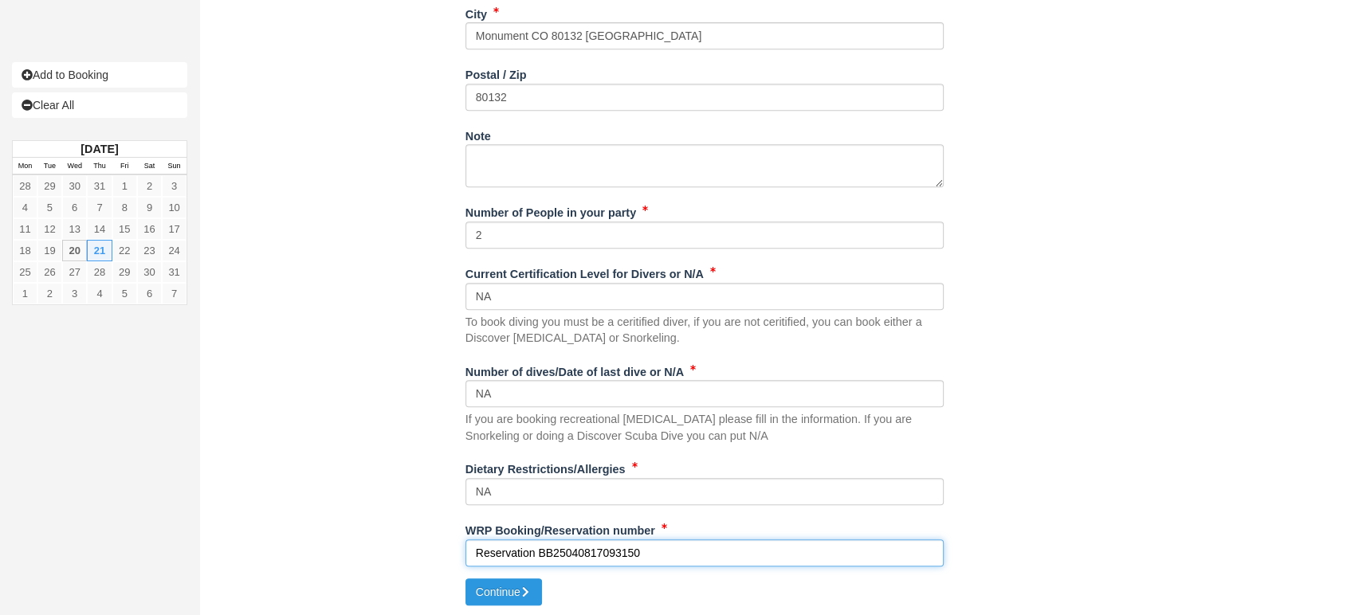
click at [536, 553] on input "Reservation BB25040817093150" at bounding box center [704, 553] width 478 height 27
type input "BB25040817093150"
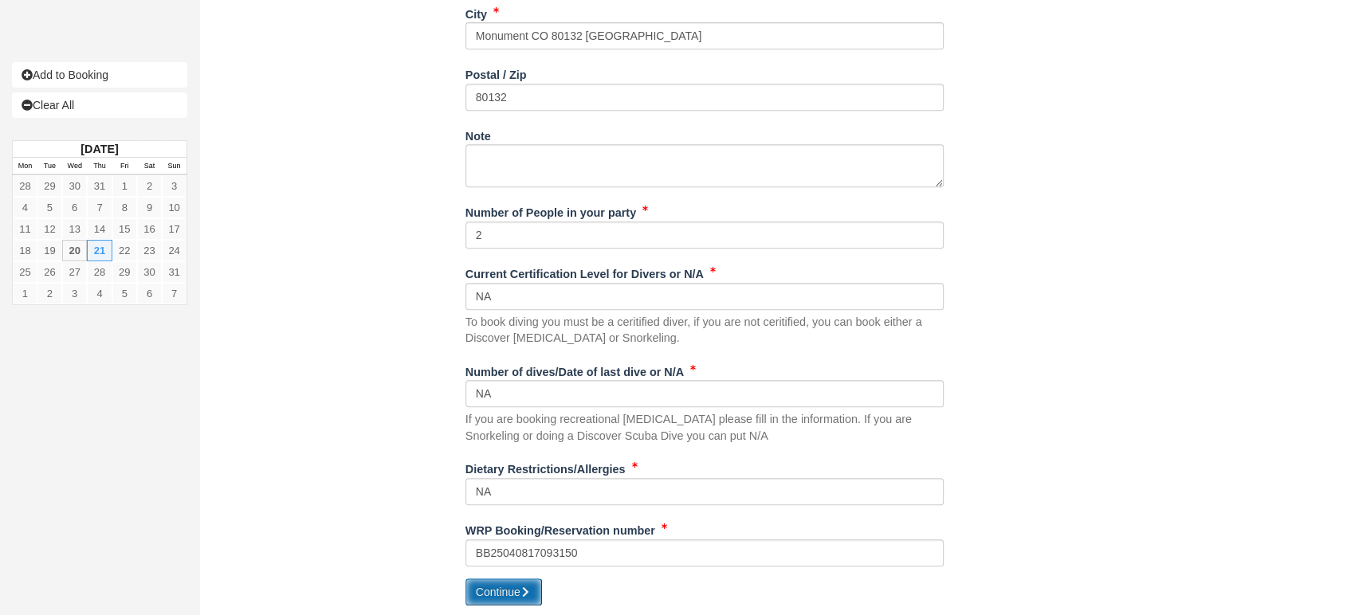
click at [502, 591] on button "Continue" at bounding box center [503, 592] width 77 height 27
type input "+12602738802"
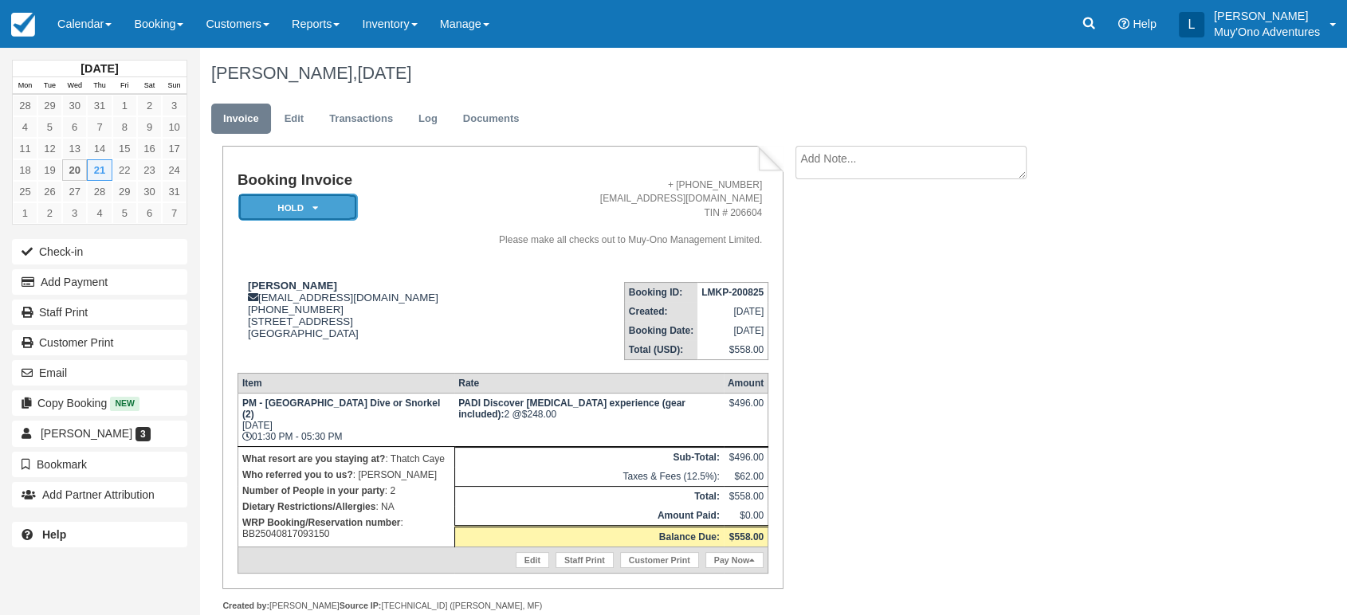
click at [338, 204] on em "HOLD" at bounding box center [298, 208] width 120 height 28
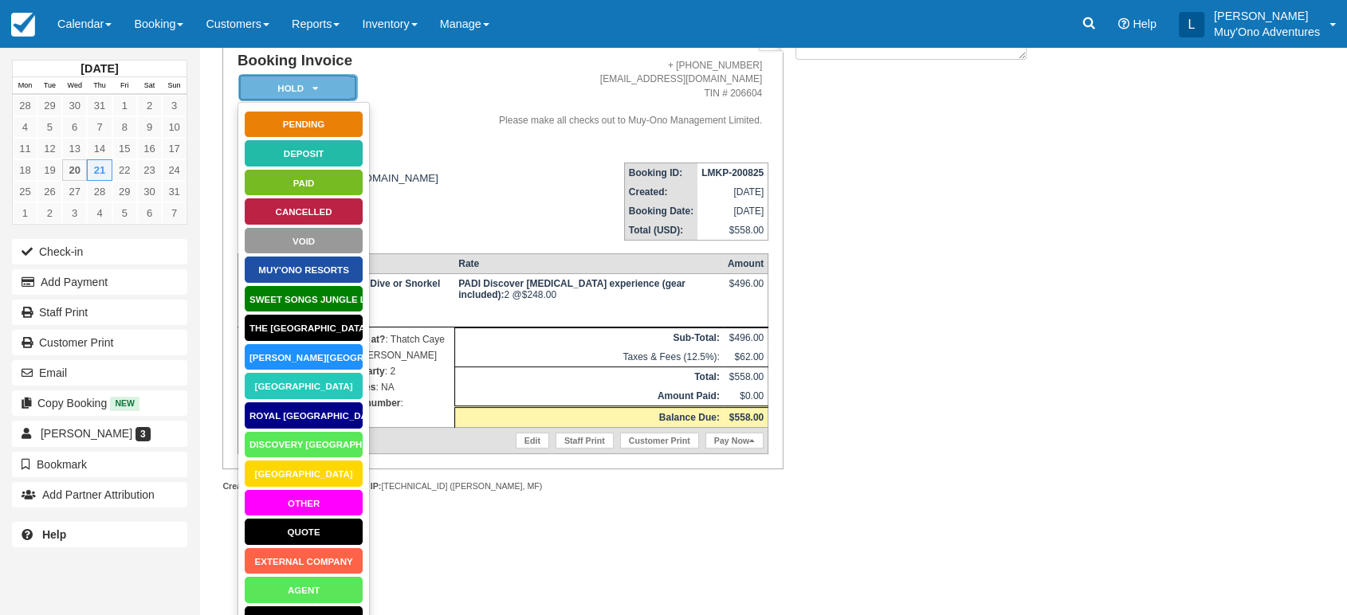
scroll to position [121, 0]
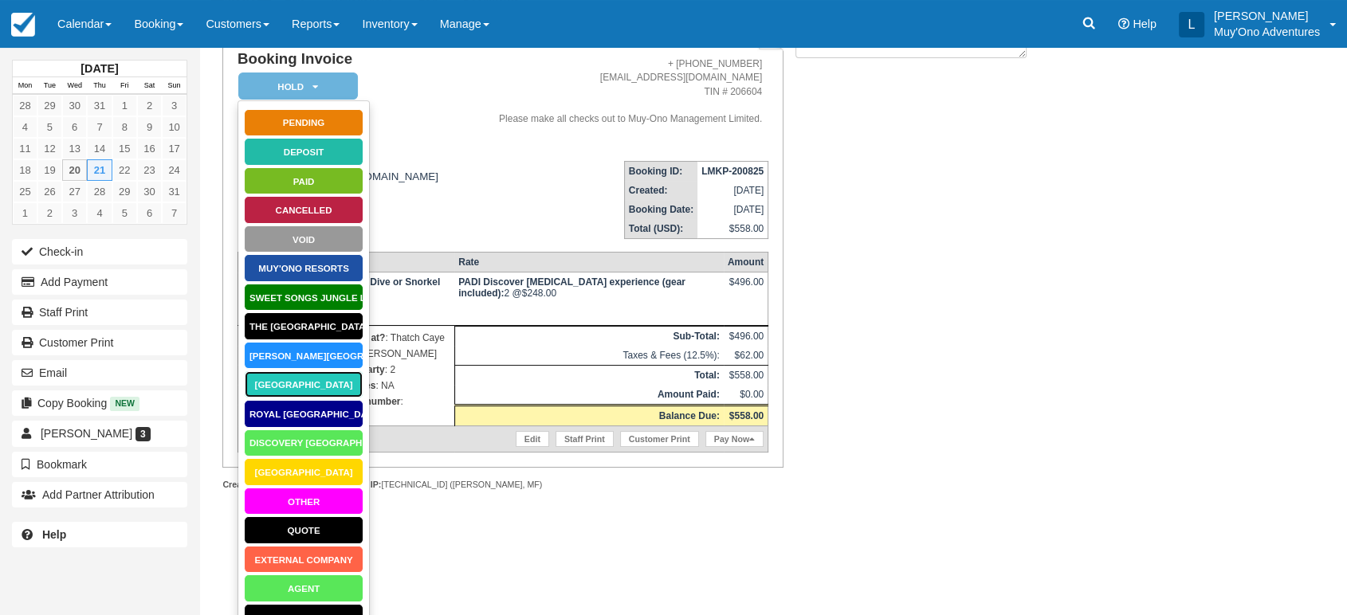
click at [322, 392] on link "Thatch Caye Resort" at bounding box center [304, 385] width 120 height 28
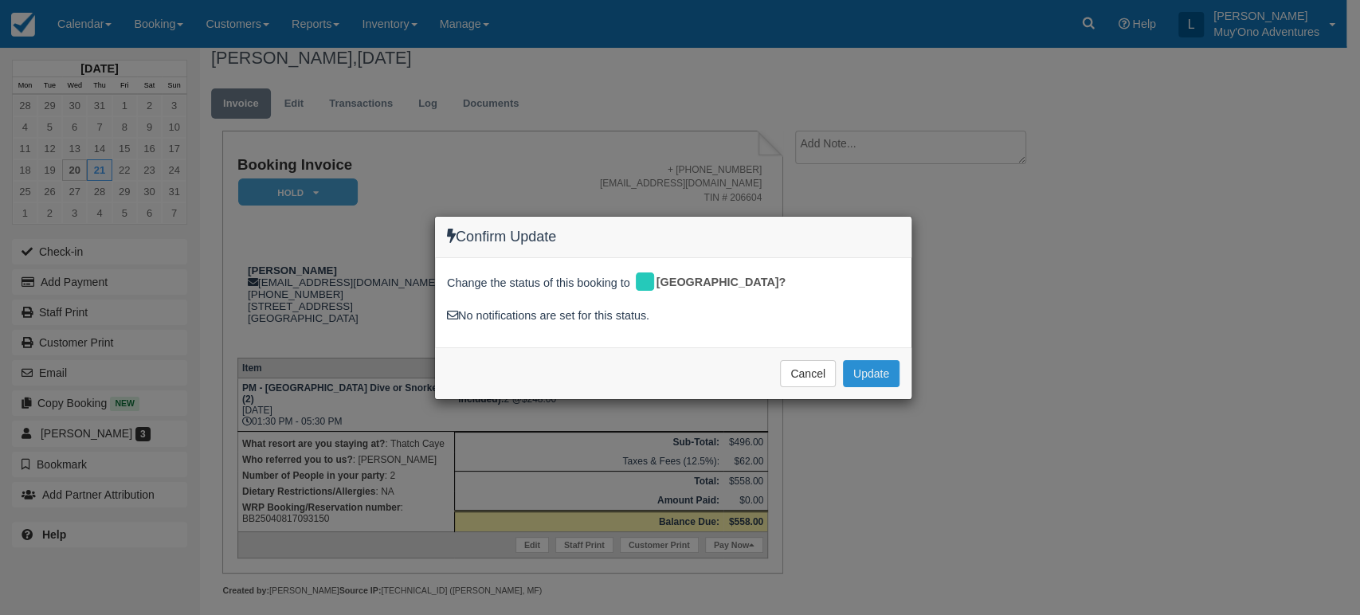
click at [869, 378] on button "Update" at bounding box center [871, 373] width 57 height 27
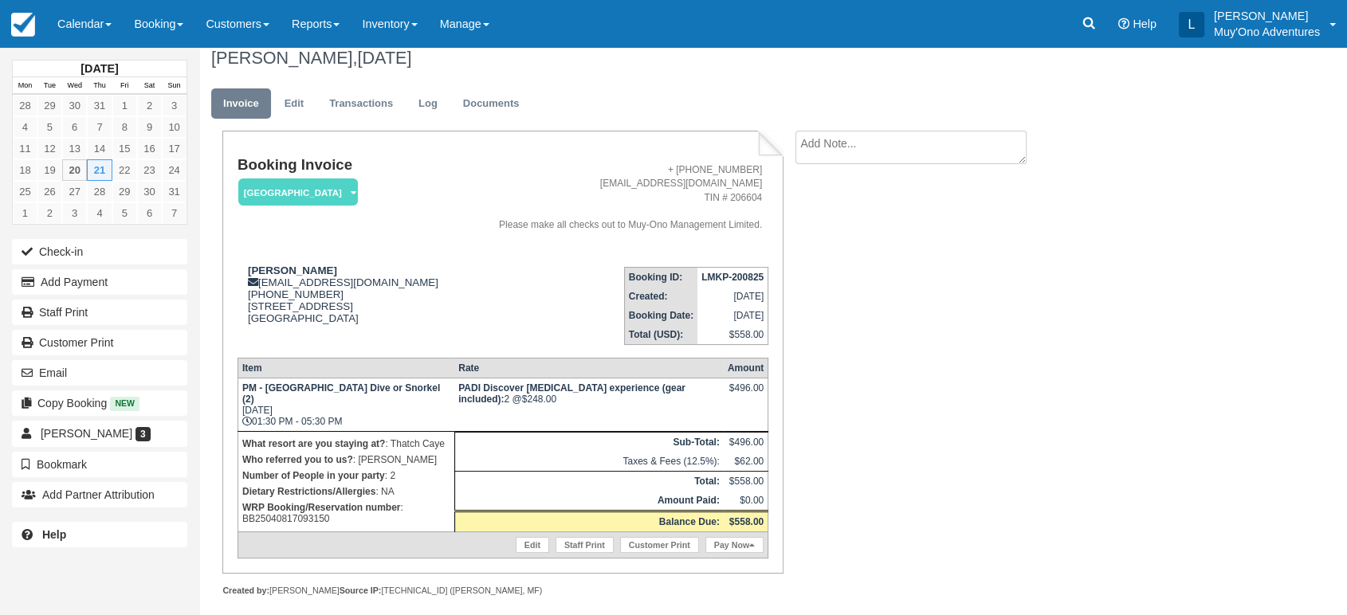
click at [729, 281] on strong "LMKP-200825" at bounding box center [732, 277] width 62 height 11
click at [721, 273] on strong "LMKP-200825" at bounding box center [732, 277] width 62 height 11
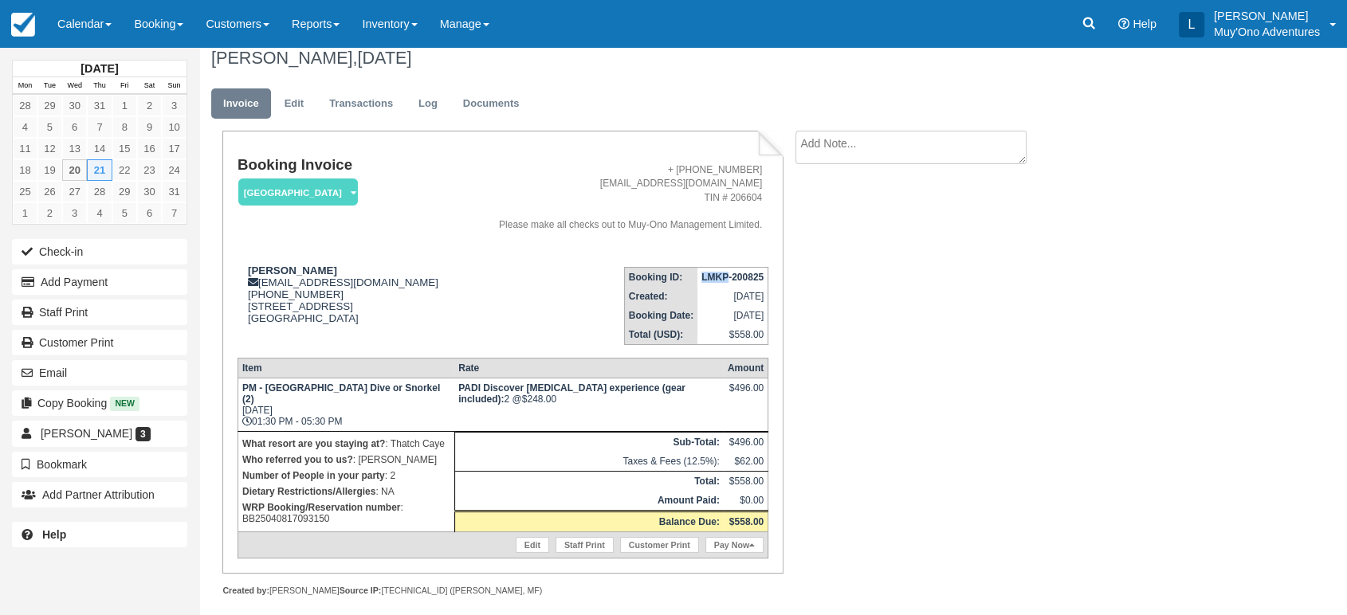
click at [721, 273] on strong "LMKP-200825" at bounding box center [732, 277] width 62 height 11
copy tbody "LMKP-200825"
